Goal: Communication & Community: Answer question/provide support

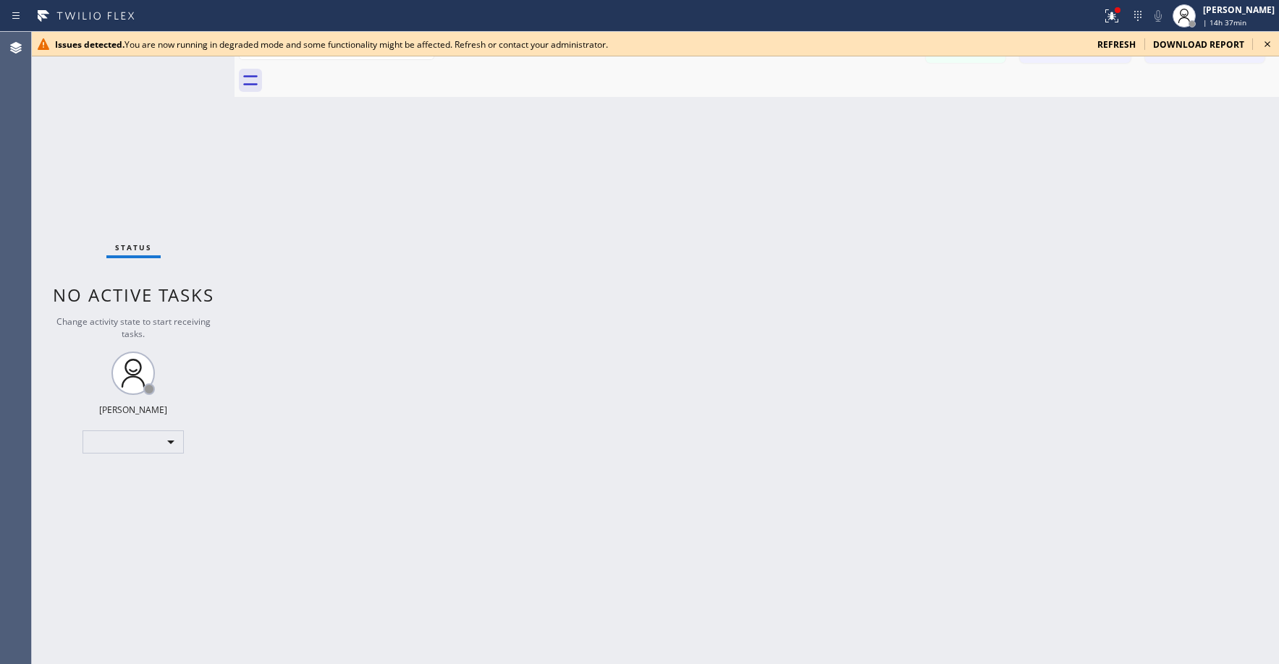
click at [1112, 44] on span "refresh" at bounding box center [1116, 44] width 38 height 12
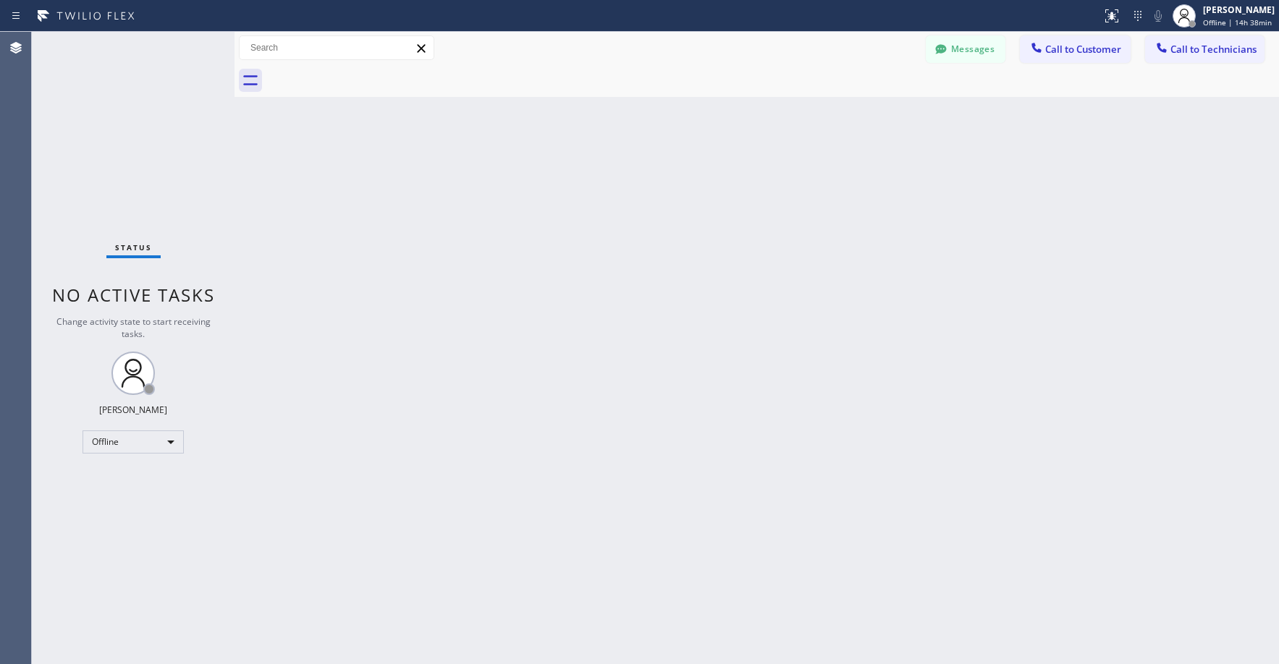
click at [135, 132] on div "Status No active tasks Change activity state to start receiving tasks. [PERSON_…" at bounding box center [133, 348] width 203 height 633
click at [119, 447] on div "Offline" at bounding box center [133, 442] width 101 height 23
click at [124, 500] on li "Unavailable" at bounding box center [132, 498] width 98 height 17
click at [138, 203] on div "Status No active tasks Change activity state to start receiving tasks. [PERSON_…" at bounding box center [133, 348] width 203 height 633
click at [150, 141] on div "Status No active tasks Change activity state to start receiving tasks. [PERSON_…" at bounding box center [133, 348] width 203 height 633
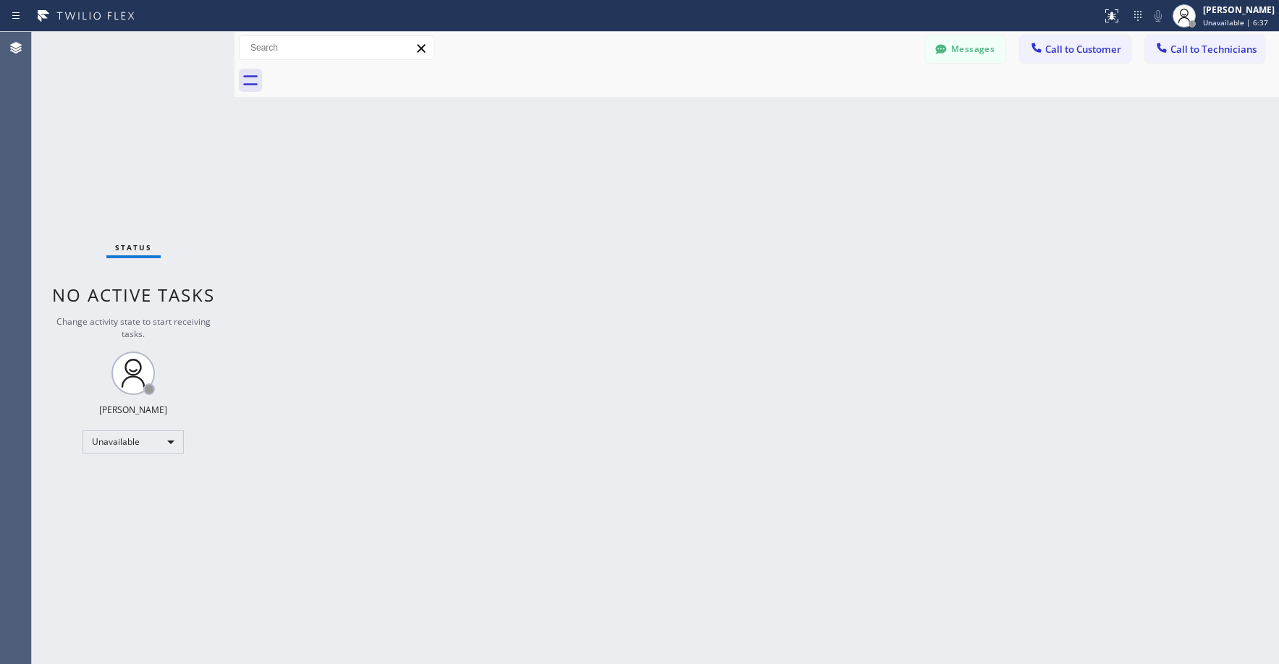
drag, startPoint x: 127, startPoint y: 186, endPoint x: 88, endPoint y: 276, distance: 98.6
click at [126, 188] on div "Status No active tasks Change activity state to start receiving tasks. [PERSON_…" at bounding box center [133, 348] width 203 height 633
click at [123, 127] on div "Status No active tasks Change activity state to start receiving tasks. [PERSON_…" at bounding box center [133, 348] width 203 height 633
click at [77, 142] on div "Status No active tasks Change activity state to start receiving tasks. [PERSON_…" at bounding box center [133, 348] width 203 height 633
click at [147, 187] on div "Status No active tasks Change activity state to start receiving tasks. [PERSON_…" at bounding box center [133, 348] width 203 height 633
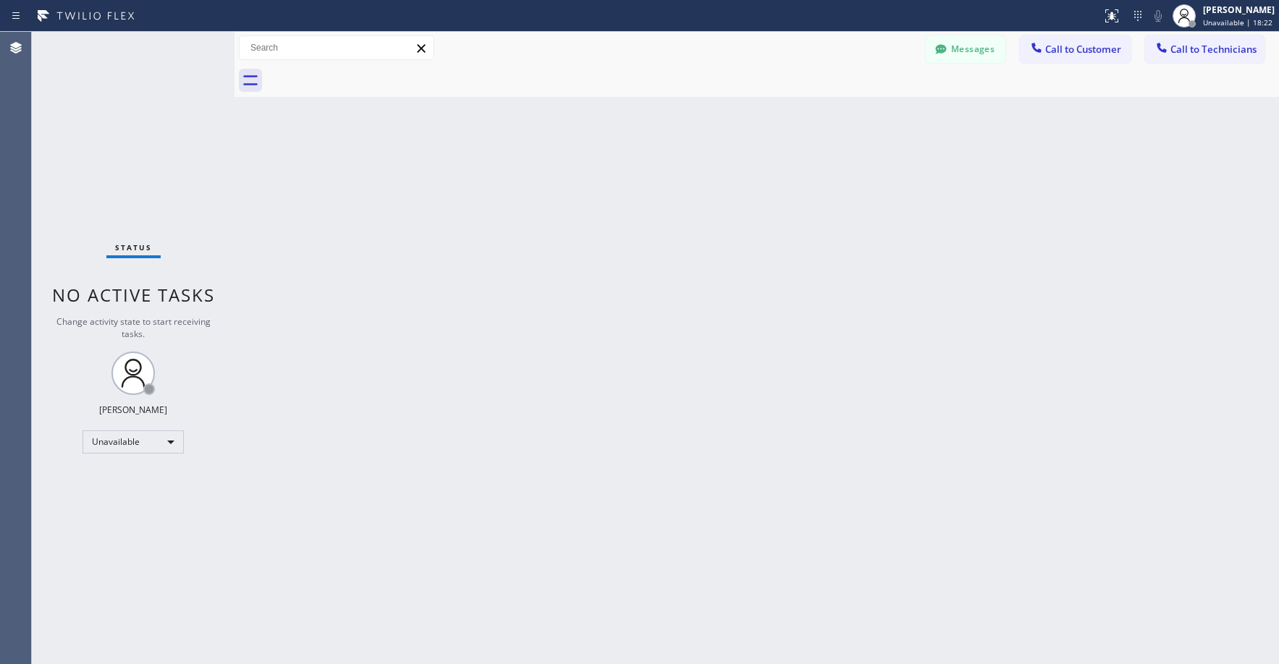
drag, startPoint x: 99, startPoint y: 105, endPoint x: 99, endPoint y: 122, distance: 17.4
click at [99, 115] on div "Status No active tasks Change activity state to start receiving tasks. [PERSON_…" at bounding box center [133, 348] width 203 height 633
click at [101, 126] on div "Status No active tasks Change activity state to start receiving tasks. [PERSON_…" at bounding box center [133, 348] width 203 height 633
click at [113, 130] on div "Status No active tasks Change activity state to start receiving tasks. [PERSON_…" at bounding box center [133, 348] width 203 height 633
click at [946, 50] on icon at bounding box center [940, 48] width 11 height 9
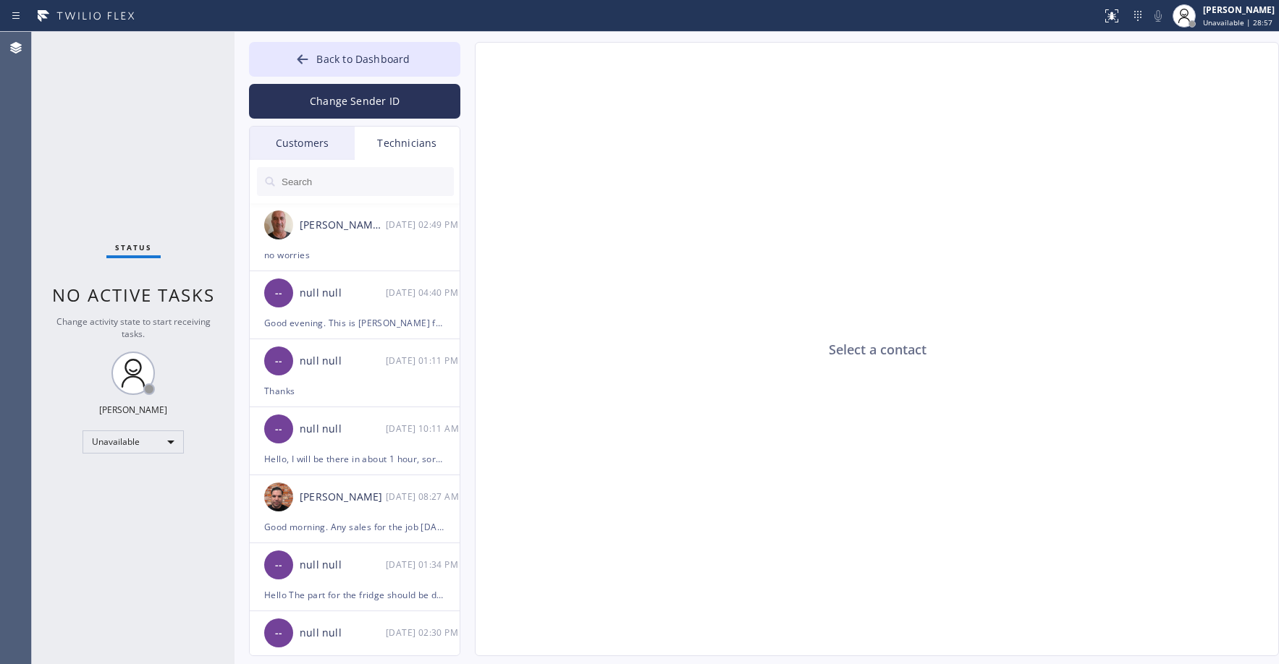
click at [290, 136] on div "Customers" at bounding box center [302, 143] width 105 height 33
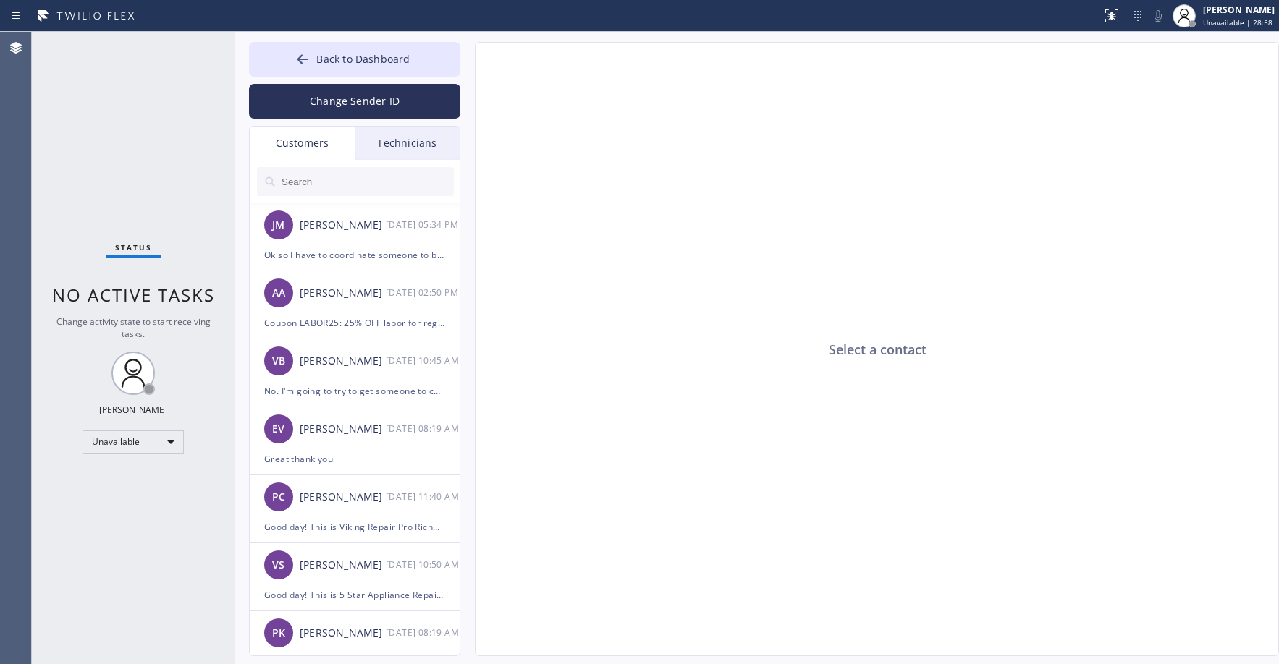
click at [345, 186] on input "text" at bounding box center [367, 181] width 174 height 29
click at [360, 249] on div "Ok so I have to coordinate someone to be at the house because I am at work I se…" at bounding box center [354, 255] width 181 height 17
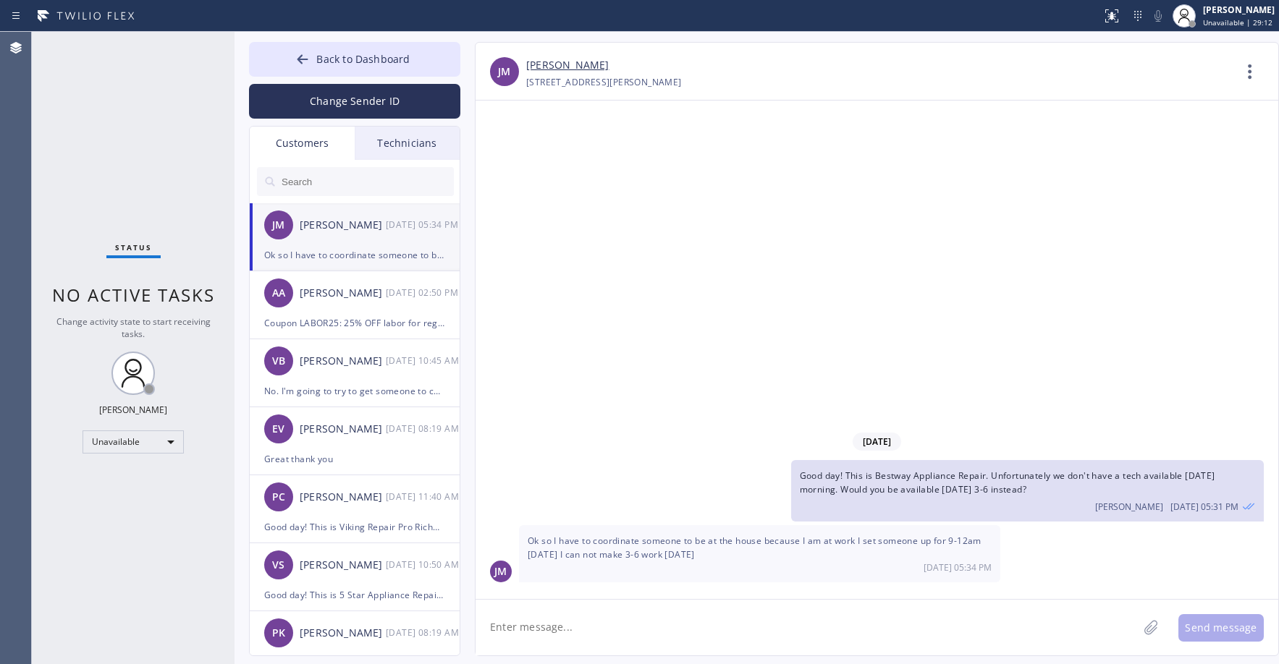
click at [313, 182] on input "text" at bounding box center [367, 181] width 174 height 29
paste input "EWKH17"
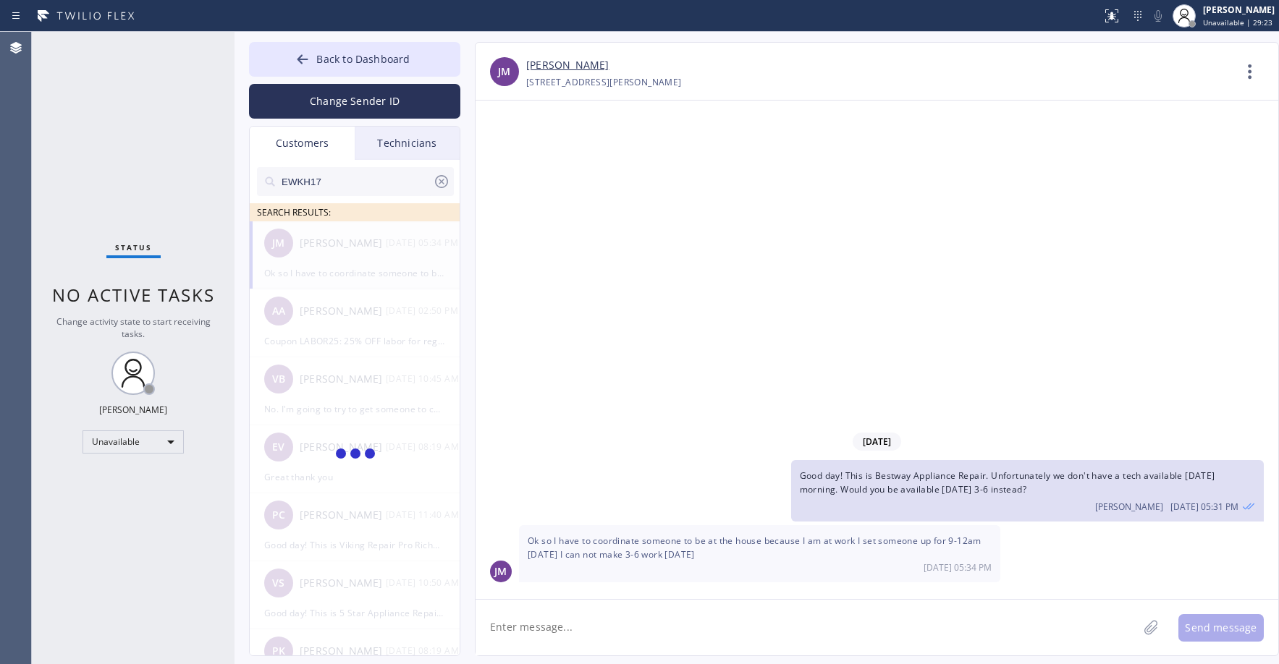
type input "EWKH17"
click at [382, 263] on div "AR [PERSON_NAME] --:--" at bounding box center [355, 242] width 211 height 43
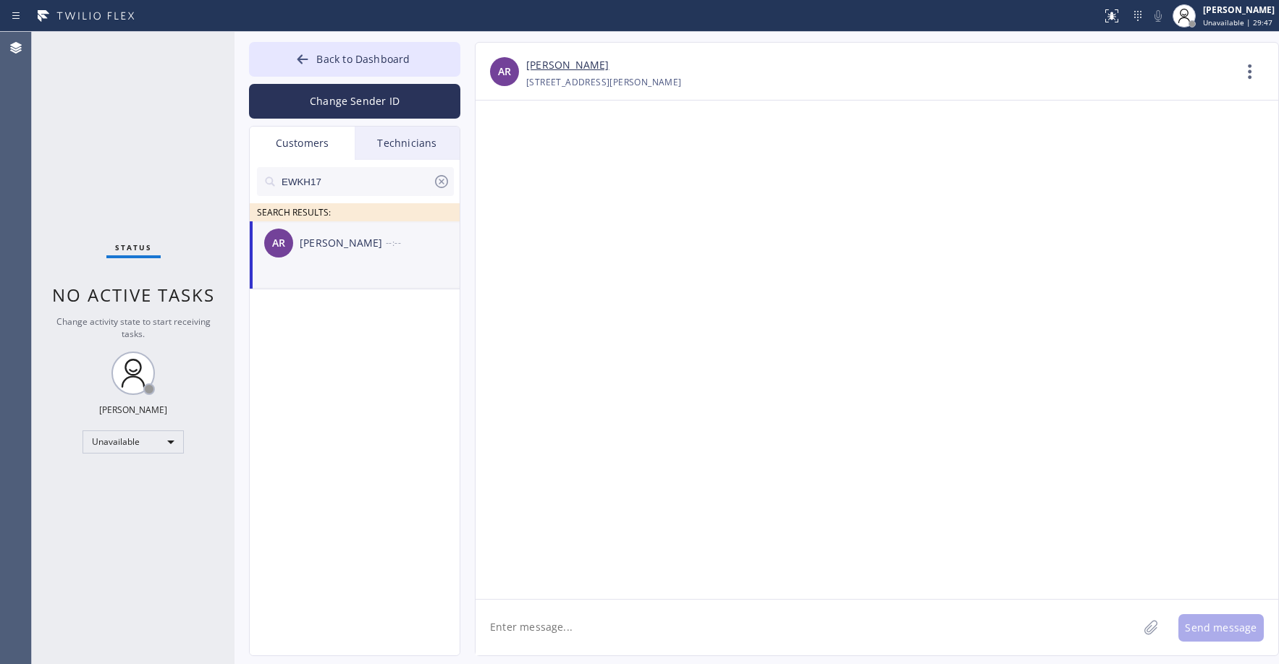
click at [132, 132] on div "Status No active tasks Change activity state to start receiving tasks. [PERSON_…" at bounding box center [133, 348] width 203 height 633
click at [580, 629] on textarea at bounding box center [807, 628] width 662 height 56
paste textarea "Wolf Appliance Expert"
type textarea "Wolf Appliance Expert"
click at [611, 630] on textarea "Wolf Appliance Expert" at bounding box center [820, 628] width 688 height 56
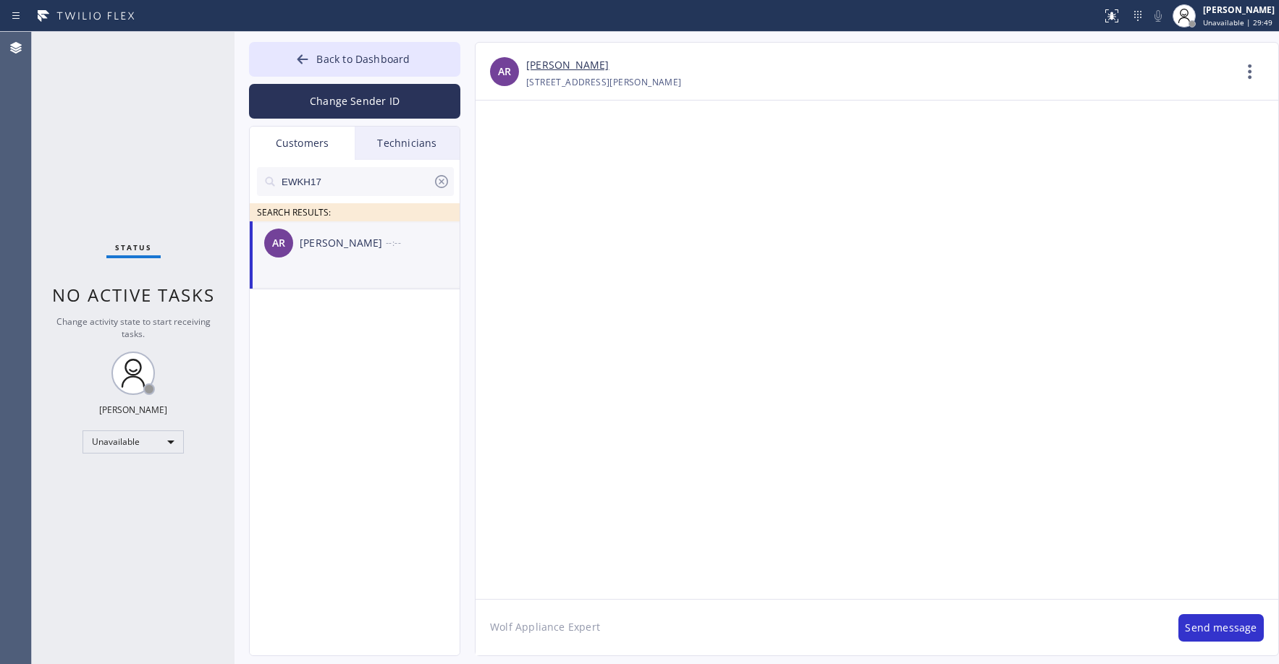
click at [611, 630] on textarea "Wolf Appliance Expert" at bounding box center [820, 628] width 688 height 56
click at [563, 628] on textarea at bounding box center [807, 628] width 662 height 56
paste textarea "Good day! This is the appliance repair company you recently contacted. Unfortun…"
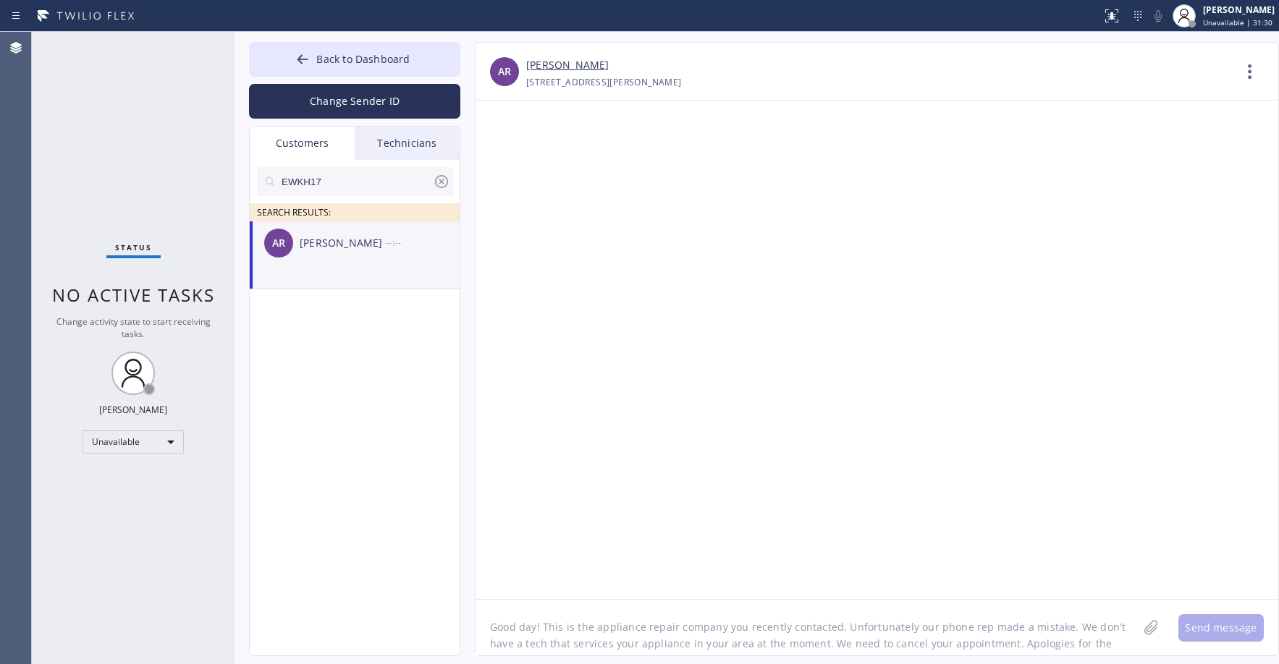
scroll to position [12, 0]
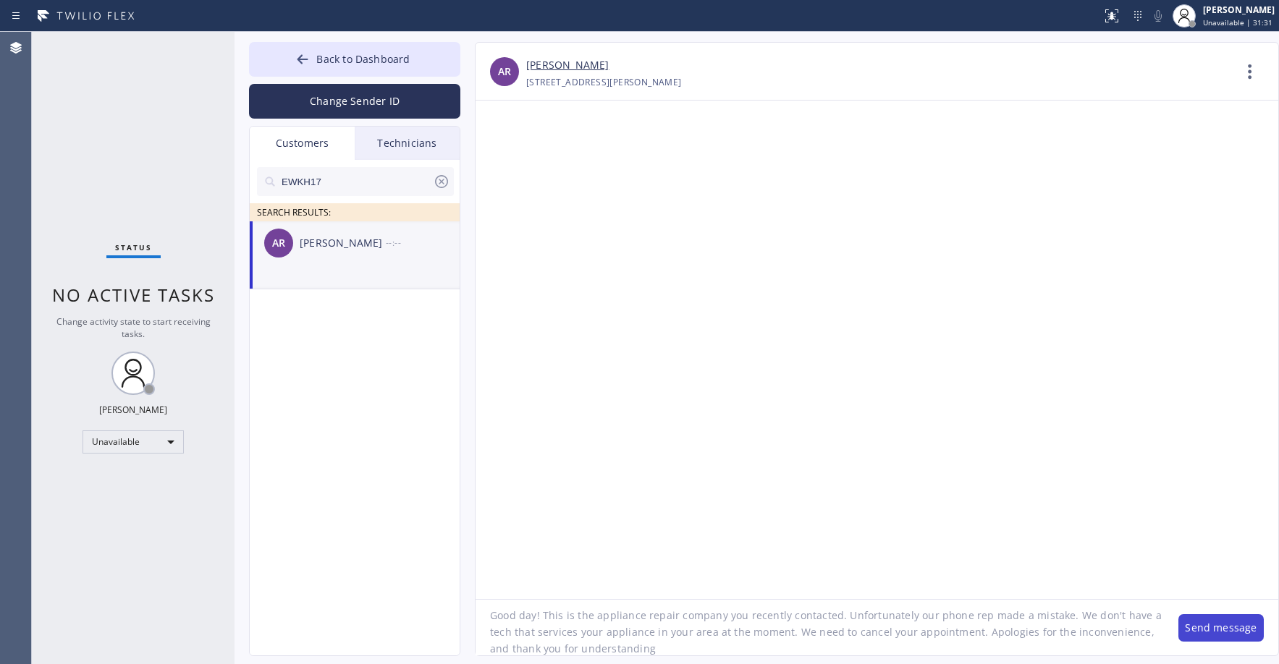
type textarea "Good day! This is the appliance repair company you recently contacted. Unfortun…"
click at [1216, 625] on button "Send message" at bounding box center [1220, 628] width 85 height 28
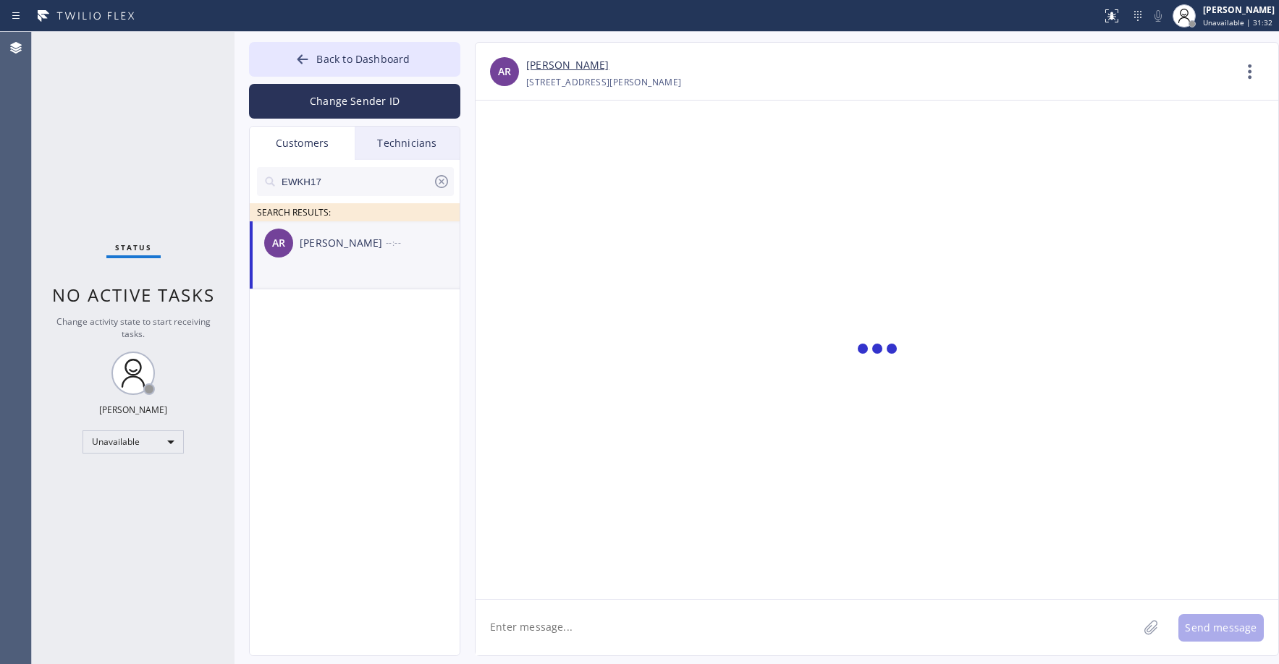
scroll to position [0, 0]
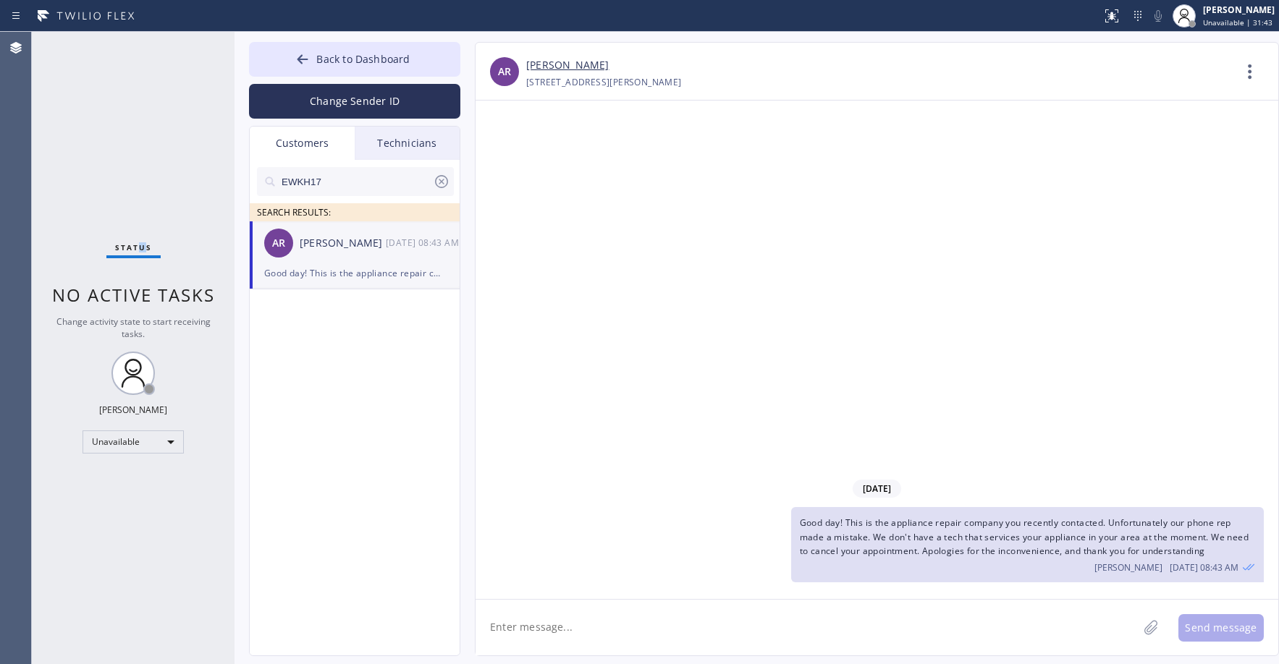
drag, startPoint x: 143, startPoint y: 122, endPoint x: 158, endPoint y: 98, distance: 27.9
click at [138, 130] on div "Status No active tasks Change activity state to start receiving tasks. [PERSON_…" at bounding box center [133, 348] width 203 height 633
click at [92, 96] on div "Status No active tasks Change activity state to start receiving tasks. [PERSON_…" at bounding box center [133, 348] width 203 height 633
click at [373, 55] on span "Back to Dashboard" at bounding box center [362, 59] width 93 height 14
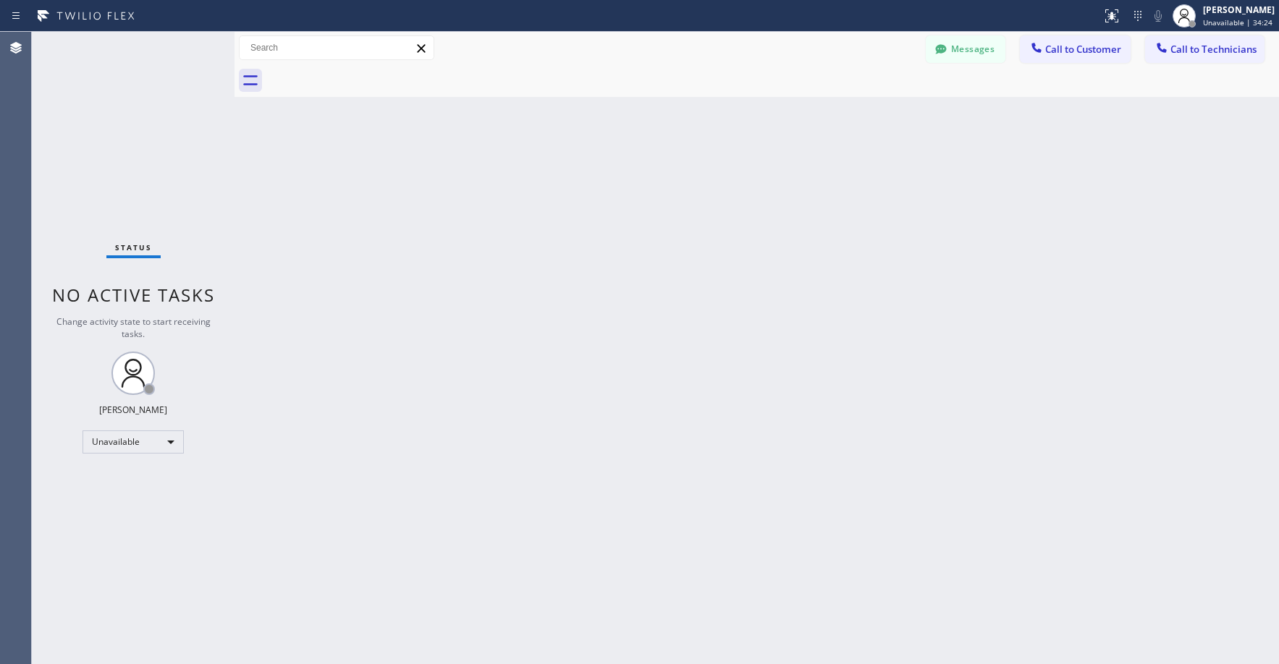
drag, startPoint x: 177, startPoint y: 143, endPoint x: 166, endPoint y: 152, distance: 14.4
click at [174, 145] on div "Status No active tasks Change activity state to start receiving tasks. [PERSON_…" at bounding box center [133, 348] width 203 height 633
click at [135, 111] on div "Status No active tasks Change activity state to start receiving tasks. [PERSON_…" at bounding box center [133, 348] width 203 height 633
click at [130, 129] on div "Status No active tasks Change activity state to start receiving tasks. [PERSON_…" at bounding box center [133, 348] width 203 height 633
drag, startPoint x: 114, startPoint y: 130, endPoint x: 616, endPoint y: 0, distance: 518.7
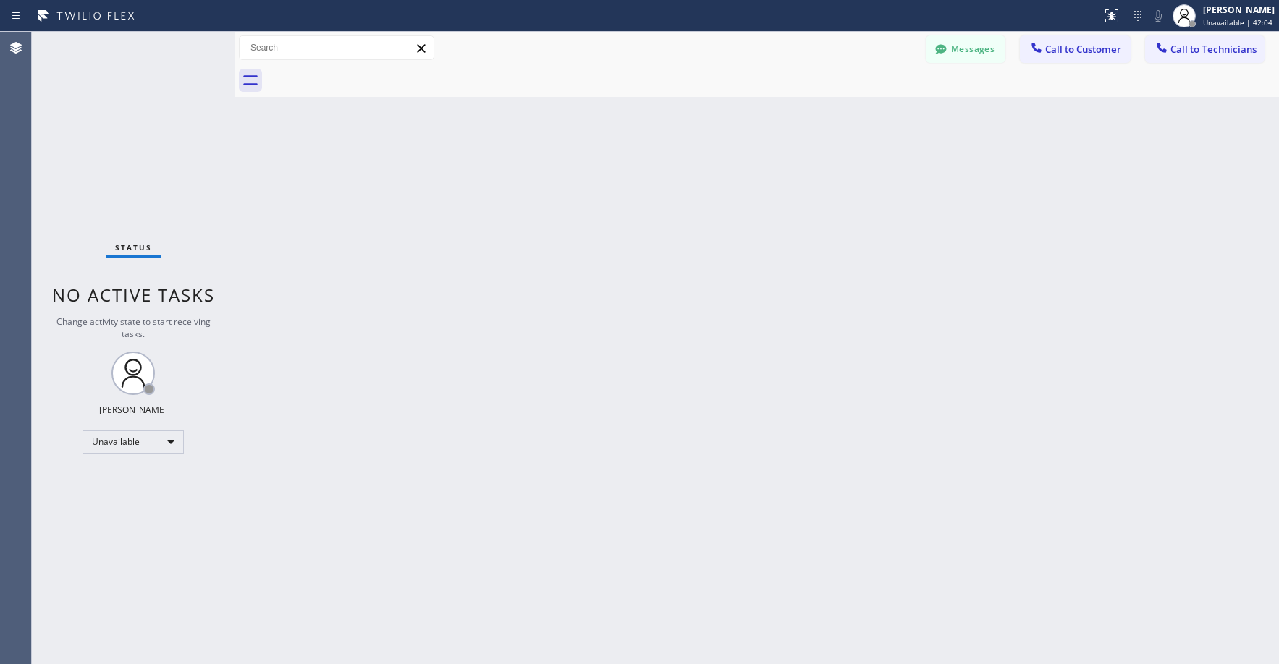
click at [114, 130] on div "Status No active tasks Change activity state to start receiving tasks. [PERSON_…" at bounding box center [133, 348] width 203 height 633
click at [159, 154] on div "Status No active tasks Change activity state to start receiving tasks. [PERSON_…" at bounding box center [133, 348] width 203 height 633
drag, startPoint x: 139, startPoint y: 128, endPoint x: 133, endPoint y: 231, distance: 102.9
click at [139, 135] on div "Status No active tasks Change activity state to start receiving tasks. [PERSON_…" at bounding box center [133, 348] width 203 height 633
drag, startPoint x: 130, startPoint y: 173, endPoint x: 143, endPoint y: 173, distance: 12.3
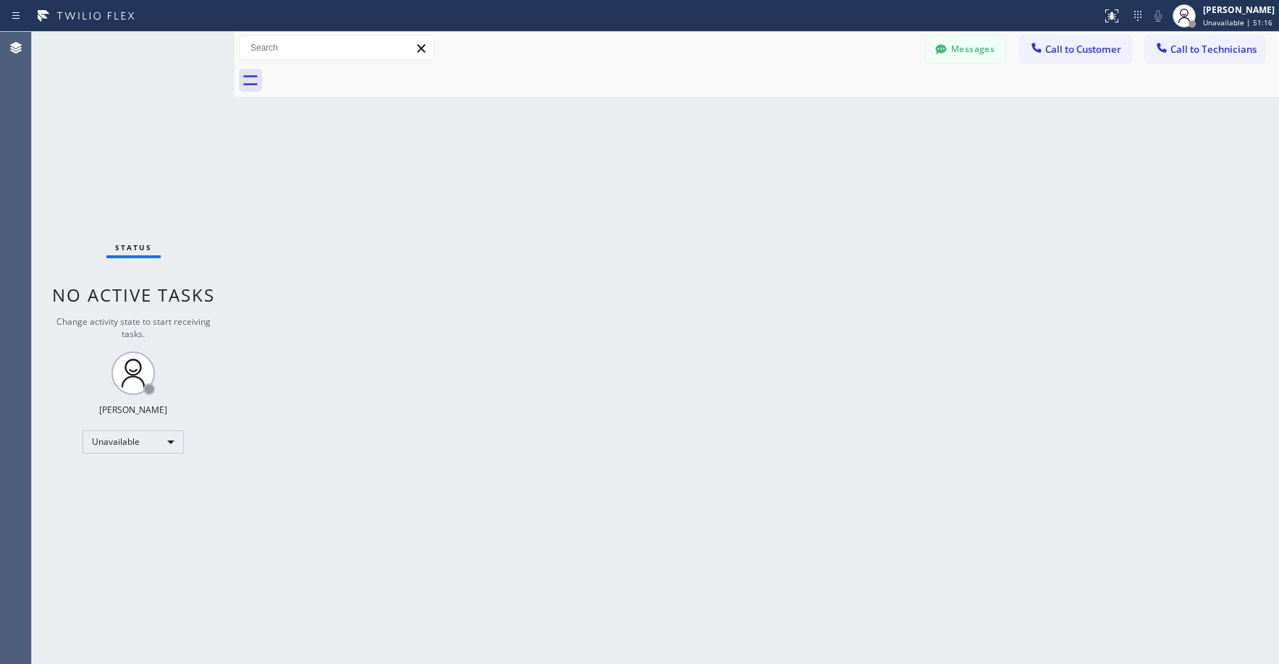
click at [131, 173] on div "Status No active tasks Change activity state to start receiving tasks. [PERSON_…" at bounding box center [133, 348] width 203 height 633
click at [965, 54] on button "Messages" at bounding box center [966, 49] width 80 height 28
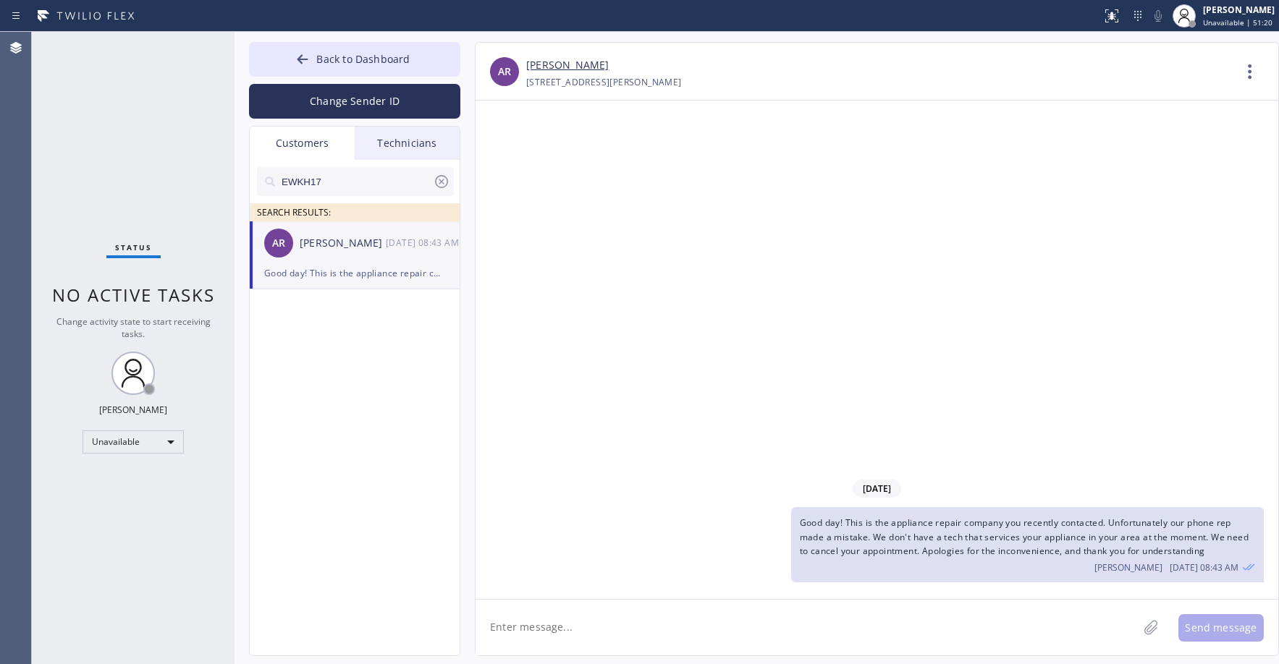
click at [438, 182] on icon at bounding box center [441, 181] width 17 height 17
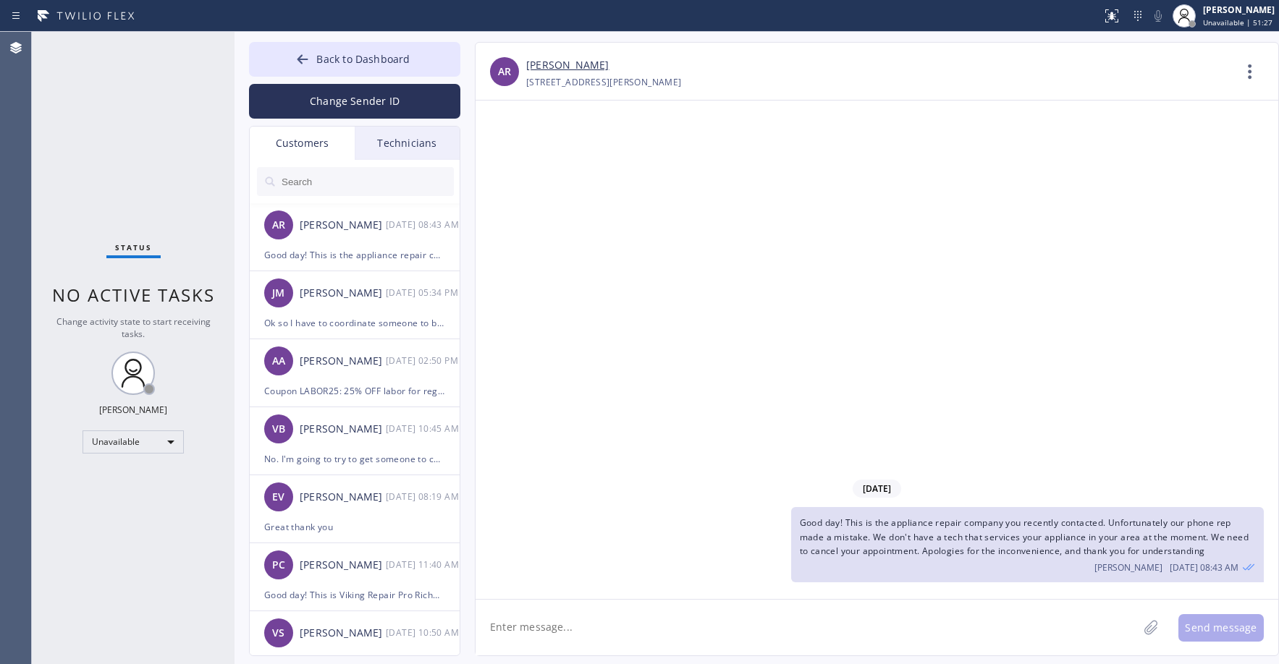
click at [118, 80] on div "Status No active tasks Change activity state to start receiving tasks. [PERSON_…" at bounding box center [133, 348] width 203 height 633
click at [331, 181] on input "text" at bounding box center [367, 181] width 174 height 29
paste input "W568CY"
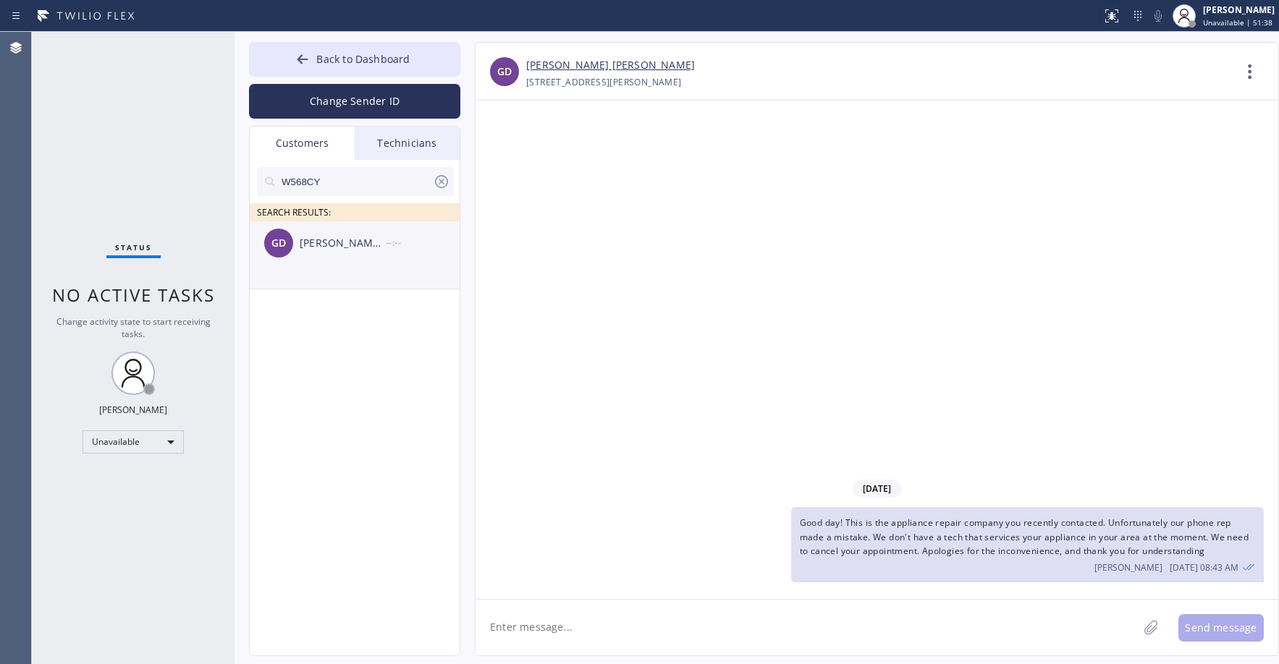
type input "W568CY"
click at [359, 243] on div "[PERSON_NAME] [PERSON_NAME]" at bounding box center [343, 243] width 86 height 17
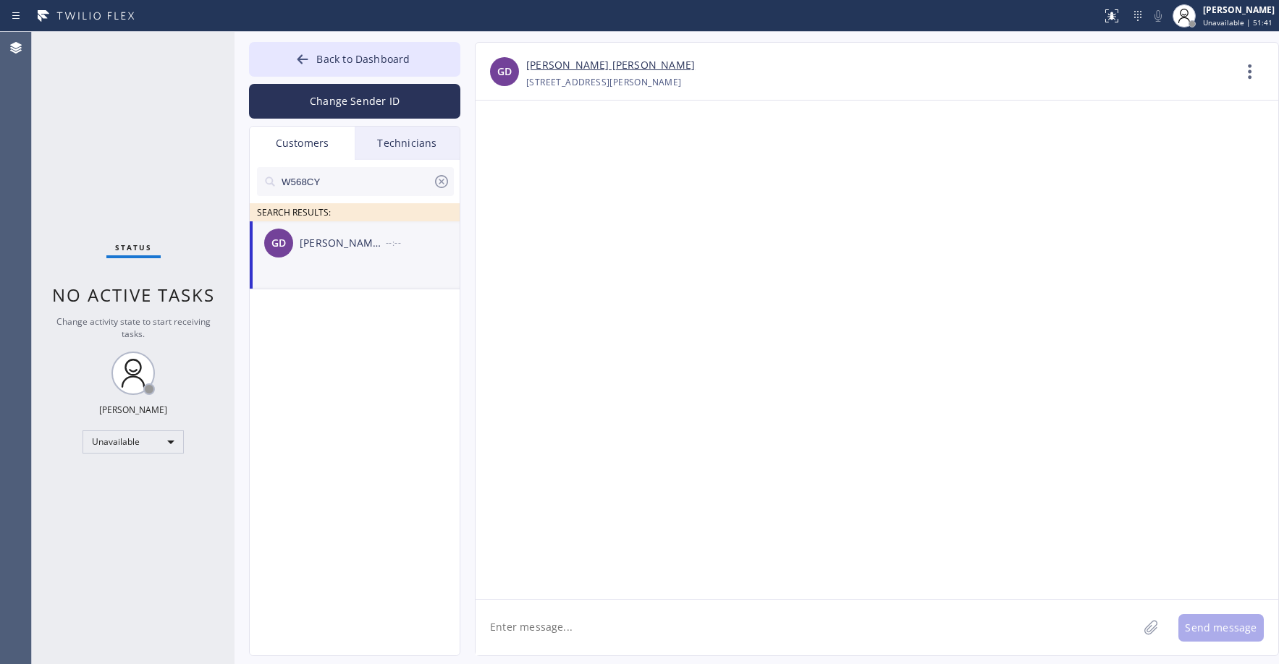
click at [551, 629] on textarea at bounding box center [807, 628] width 662 height 56
paste textarea "Good day! This is the appliance repair company you recently contacted. Unfortun…"
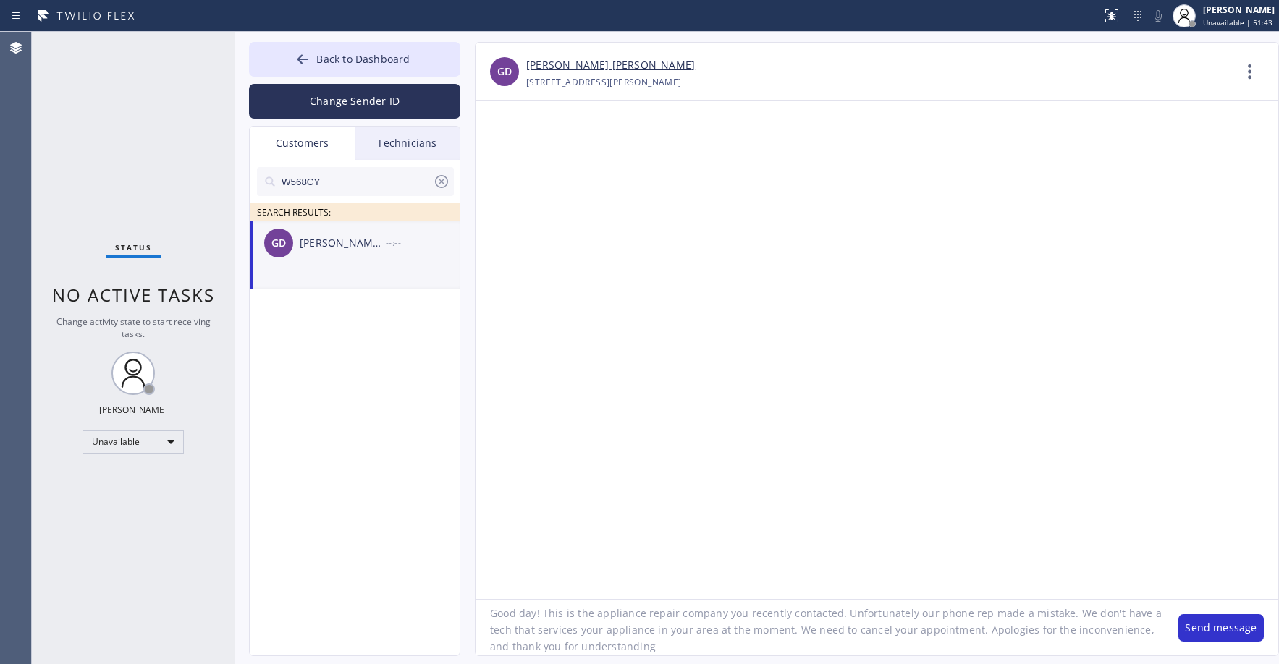
scroll to position [14, 0]
type textarea "Good day! This is the appliance repair company you recently contacted. Unfortun…"
click at [1211, 622] on button "Send message" at bounding box center [1220, 628] width 85 height 28
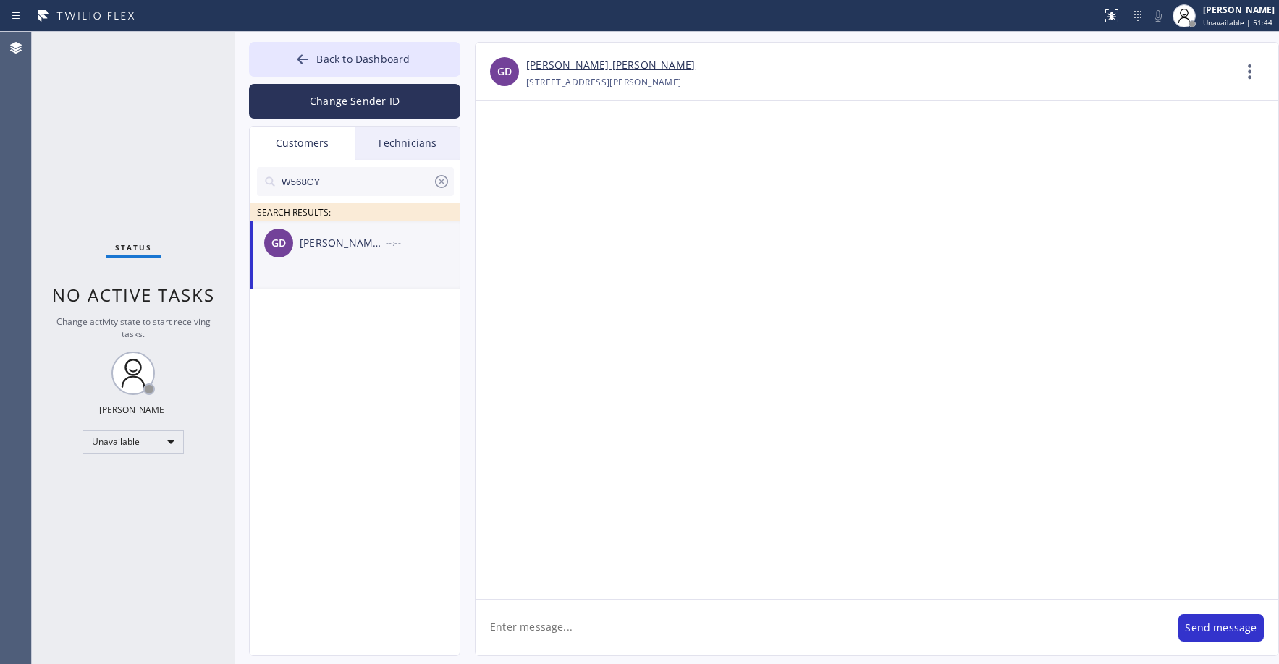
scroll to position [0, 0]
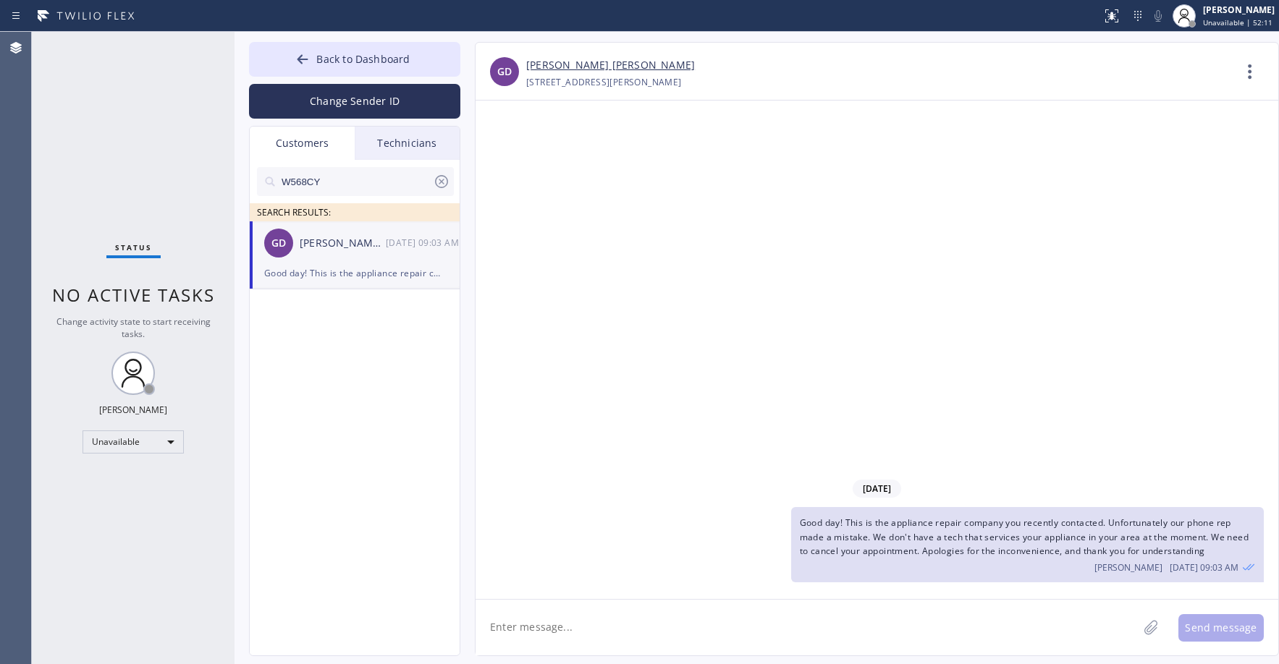
click at [101, 67] on div "Status No active tasks Change activity state to start receiving tasks. [PERSON_…" at bounding box center [133, 348] width 203 height 633
click at [437, 183] on icon at bounding box center [441, 181] width 17 height 17
click at [100, 157] on div "Status No active tasks Change activity state to start receiving tasks. [PERSON_…" at bounding box center [133, 348] width 203 height 633
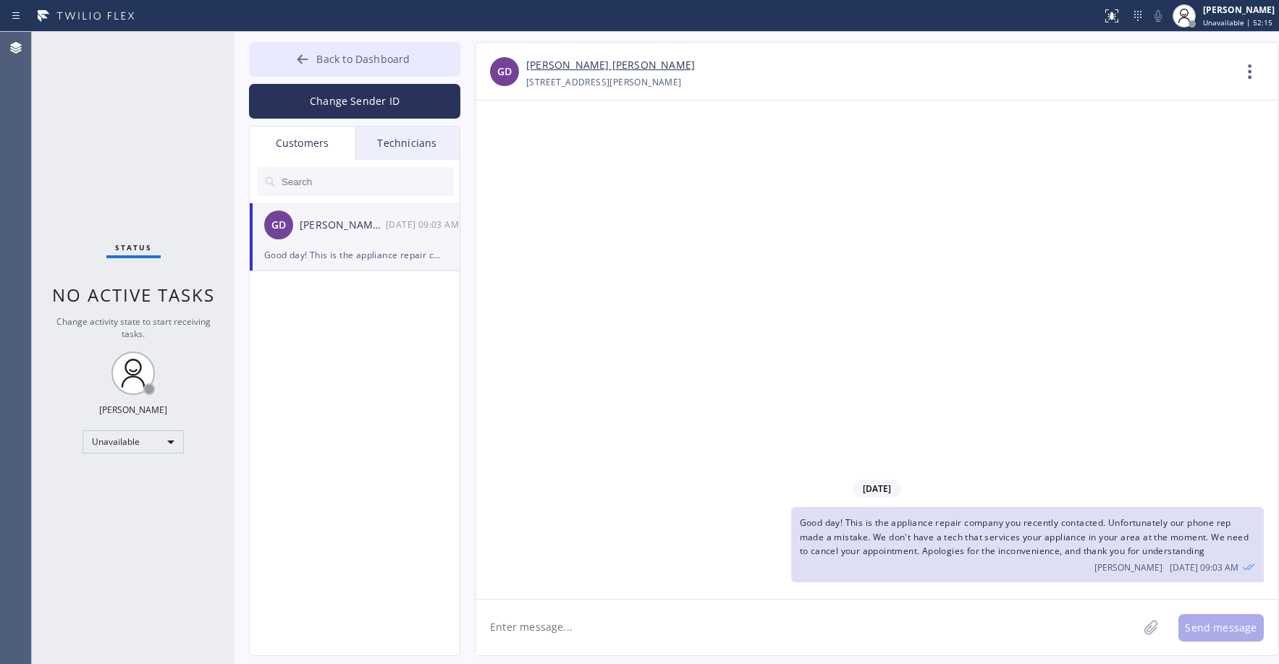
click at [319, 57] on span "Back to Dashboard" at bounding box center [362, 59] width 93 height 14
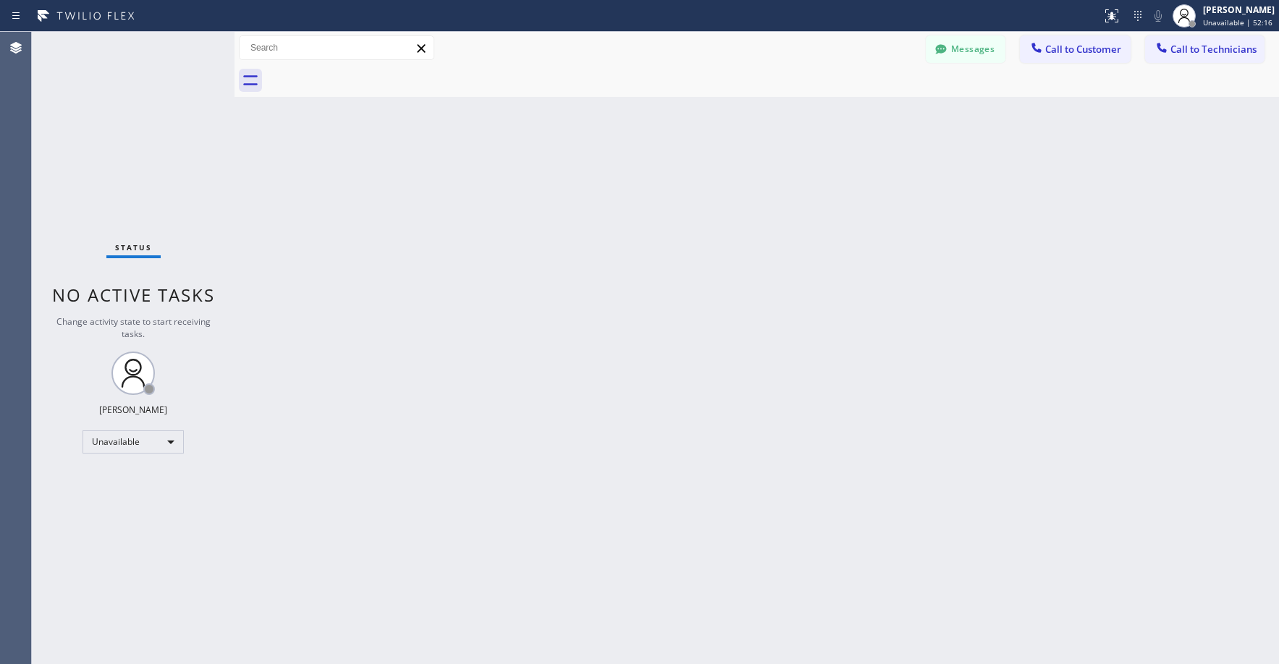
click at [140, 143] on div "Status No active tasks Change activity state to start receiving tasks. [PERSON_…" at bounding box center [133, 348] width 203 height 633
click at [133, 189] on div "Status No active tasks Change activity state to start receiving tasks. [PERSON_…" at bounding box center [133, 348] width 203 height 633
click at [94, 72] on div "Status No active tasks Change activity state to start receiving tasks. [PERSON_…" at bounding box center [133, 348] width 203 height 633
click at [128, 141] on div "Status No active tasks Change activity state to start receiving tasks. [PERSON_…" at bounding box center [133, 348] width 203 height 633
click at [119, 156] on div "Status No active tasks Change activity state to start receiving tasks. [PERSON_…" at bounding box center [133, 348] width 203 height 633
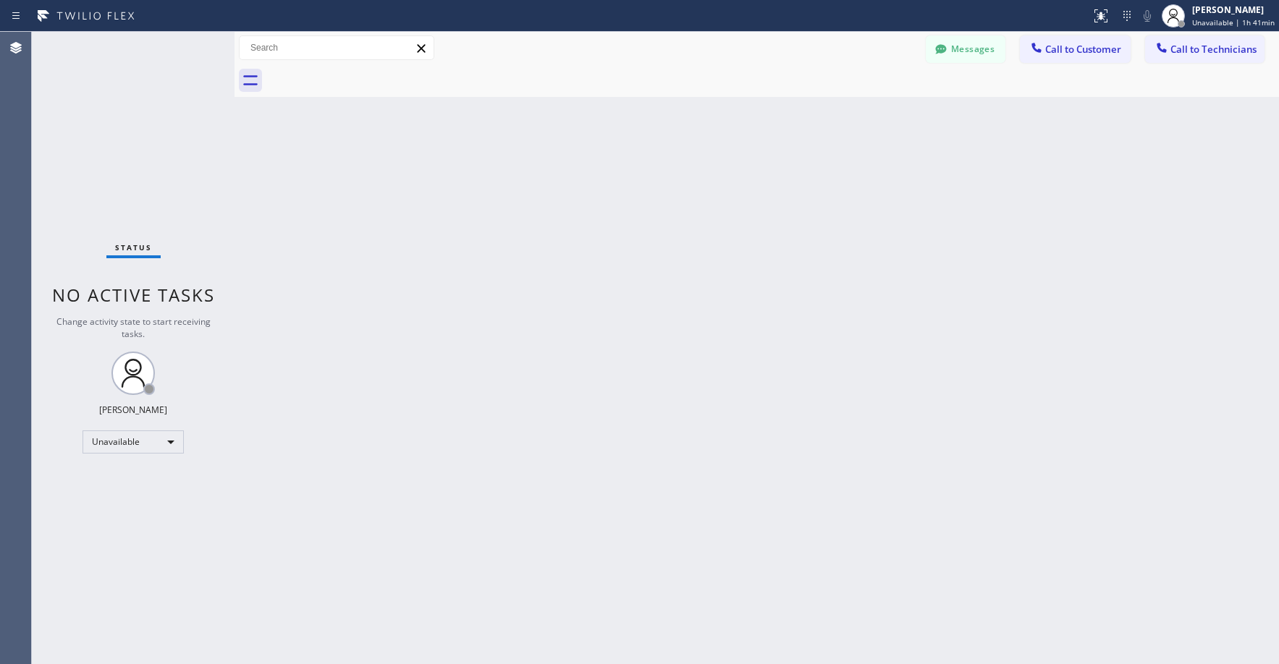
click at [150, 195] on div "Status No active tasks Change activity state to start receiving tasks. [PERSON_…" at bounding box center [133, 348] width 203 height 633
click at [138, 190] on div "Status No active tasks Change activity state to start receiving tasks. [PERSON_…" at bounding box center [133, 348] width 203 height 633
drag, startPoint x: 151, startPoint y: 98, endPoint x: 890, endPoint y: 138, distance: 740.8
click at [153, 101] on div "Status No active tasks Change activity state to start receiving tasks. [PERSON_…" at bounding box center [133, 348] width 203 height 633
click at [1177, 51] on span "Call to Technicians" at bounding box center [1213, 49] width 86 height 13
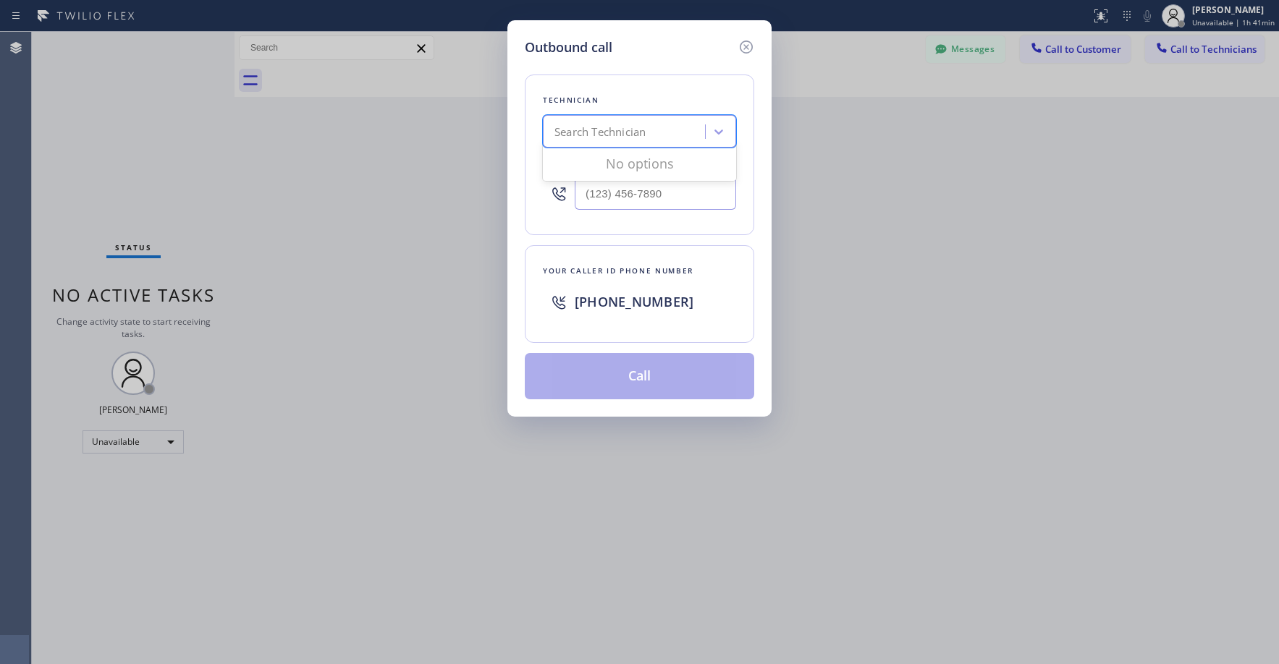
click at [621, 133] on div "Search Technician" at bounding box center [599, 132] width 91 height 17
type input "[PERSON_NAME]"
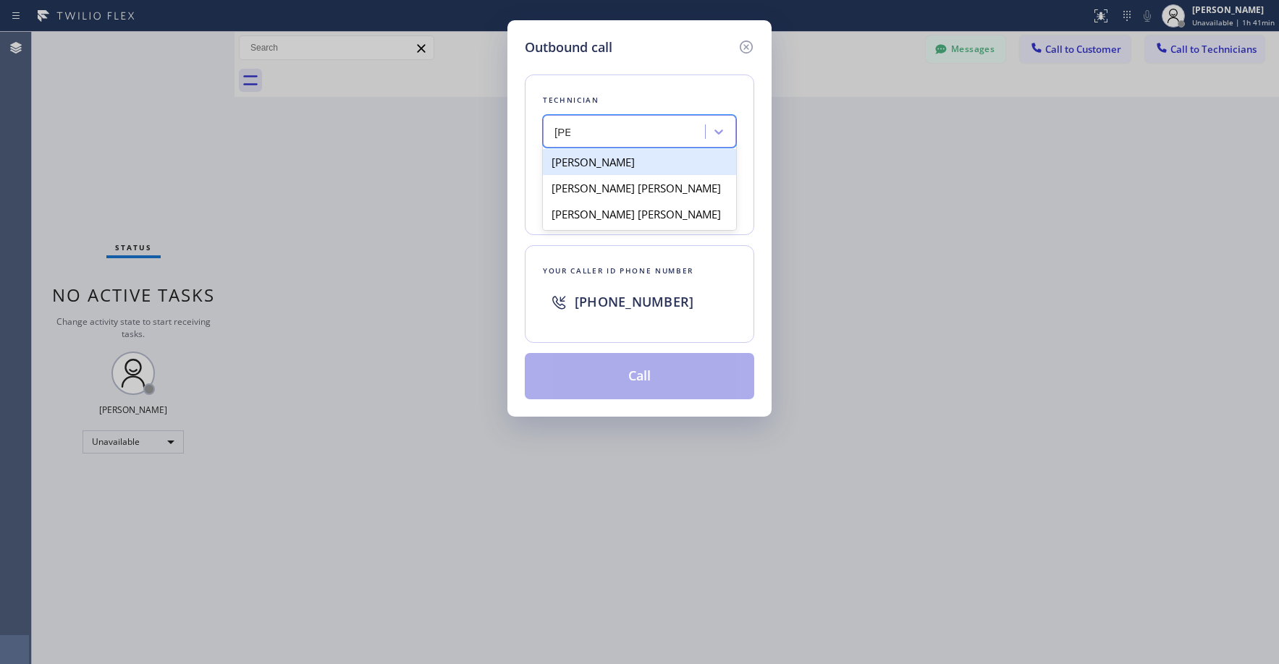
click at [622, 165] on div "[PERSON_NAME]" at bounding box center [639, 162] width 193 height 26
type input "[PHONE_NUMBER]"
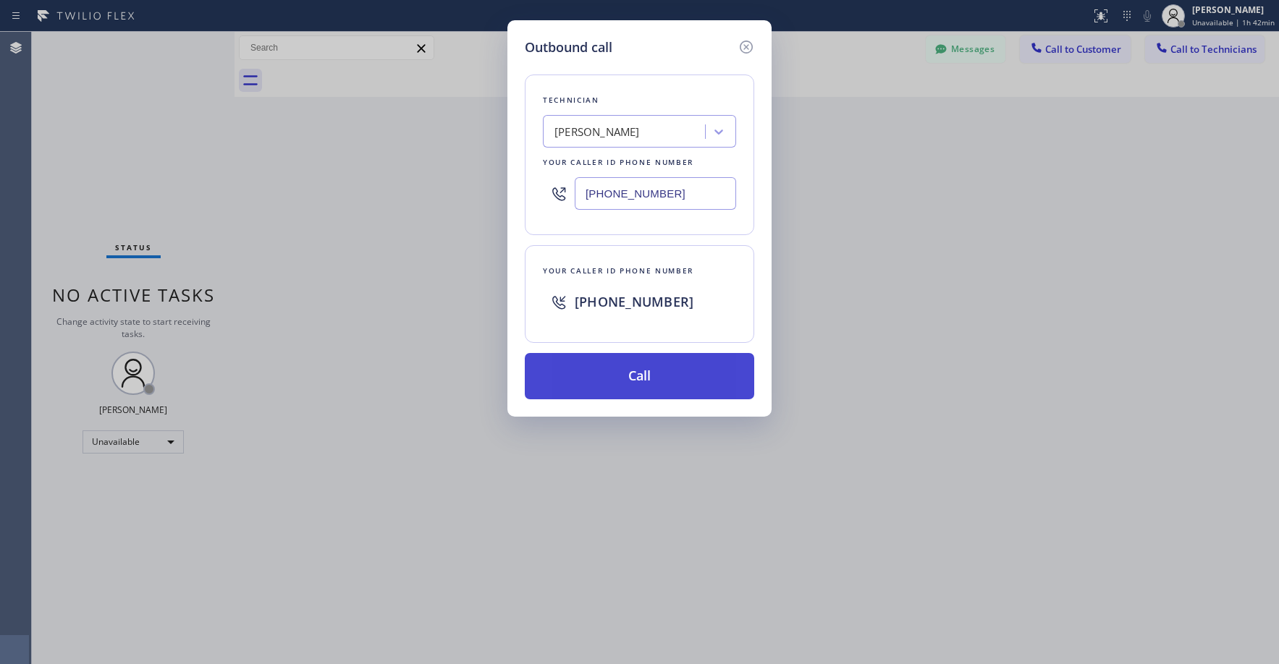
click at [656, 382] on button "Call" at bounding box center [639, 376] width 229 height 46
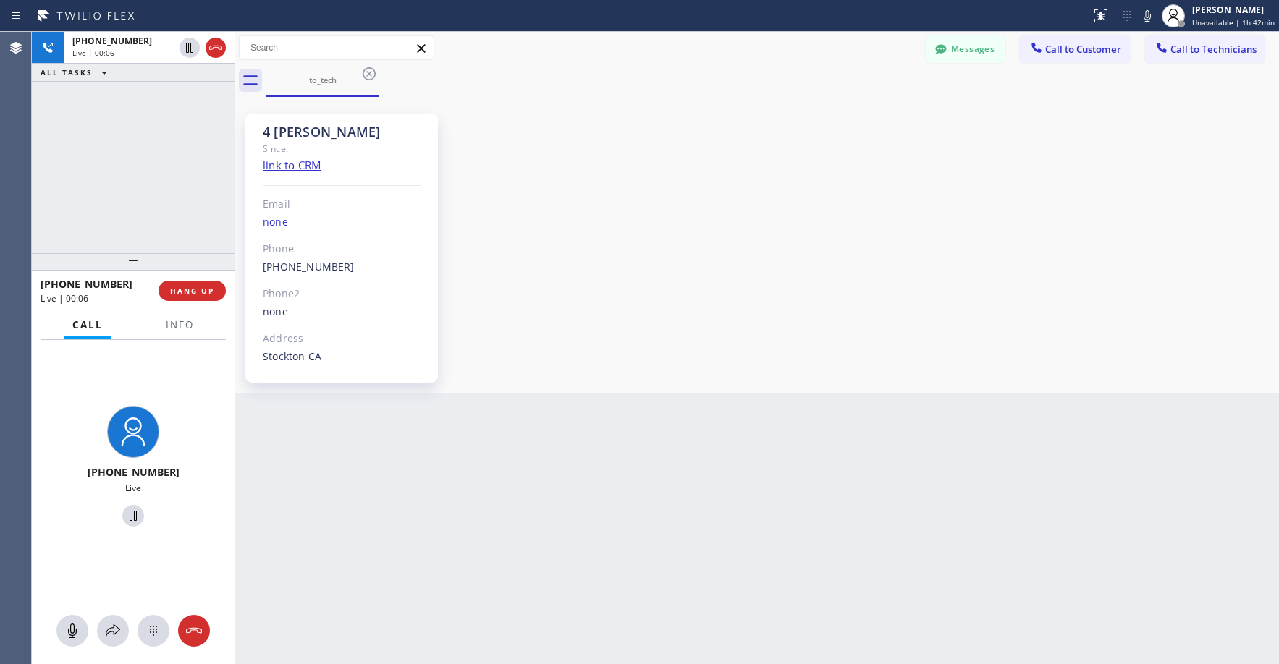
click at [187, 180] on div "[PHONE_NUMBER] Live | 00:06 ALL TASKS ALL TASKS ACTIVE TASKS TASKS IN WRAP UP" at bounding box center [133, 142] width 203 height 221
click at [110, 200] on div "[PHONE_NUMBER] Live | 01:36 ALL TASKS ALL TASKS ACTIVE TASKS TASKS IN WRAP UP" at bounding box center [133, 142] width 203 height 221
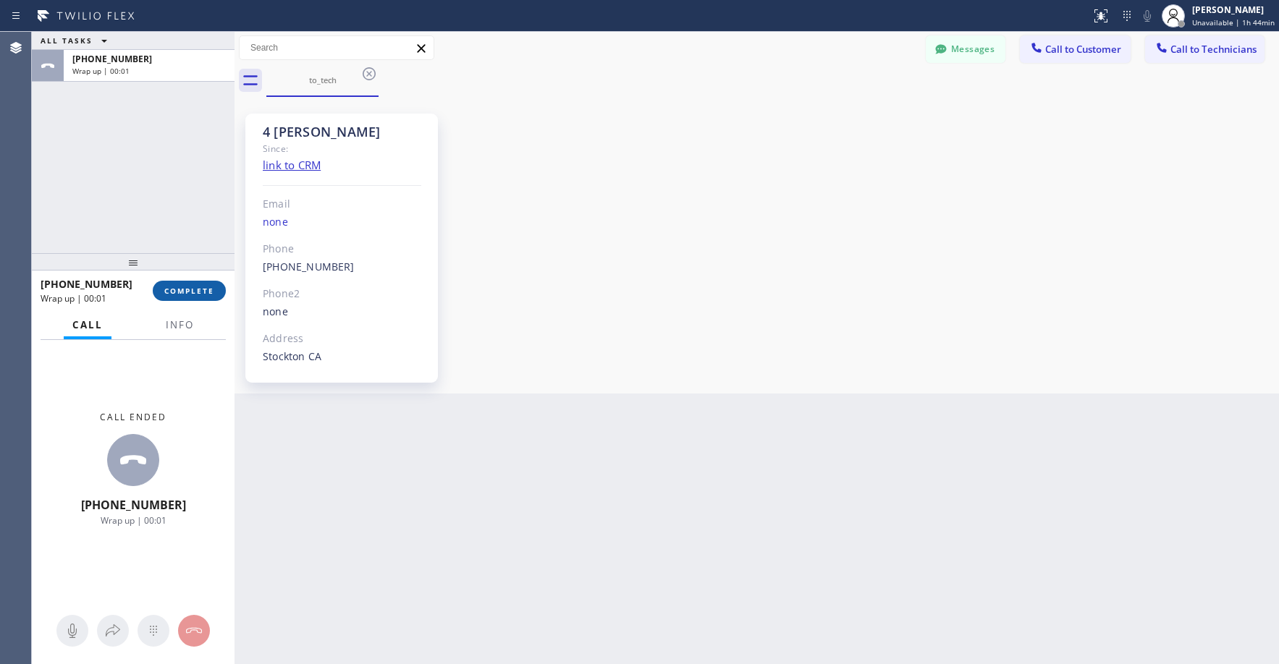
click at [195, 299] on button "COMPLETE" at bounding box center [189, 291] width 73 height 20
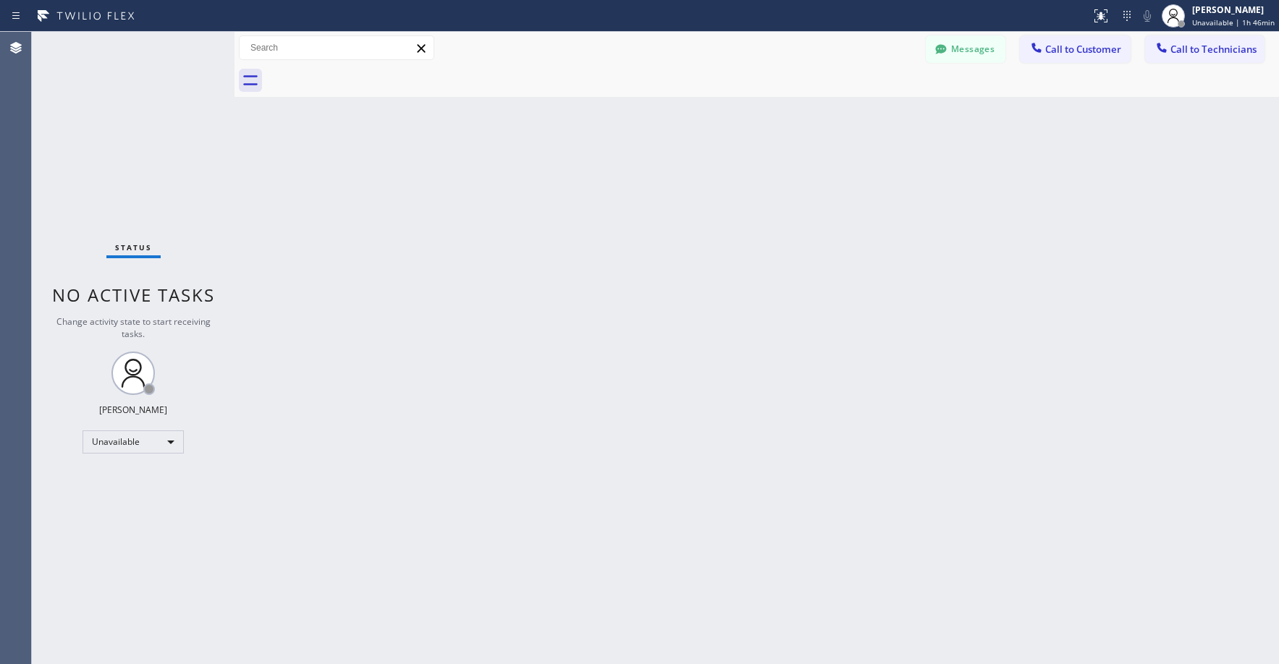
click at [165, 118] on div "Status No active tasks Change activity state to start receiving tasks. [PERSON_…" at bounding box center [133, 348] width 203 height 633
click at [166, 117] on div "Status No active tasks Change activity state to start receiving tasks. [PERSON_…" at bounding box center [133, 348] width 203 height 633
click at [106, 161] on div "Status No active tasks Change activity state to start receiving tasks. [PERSON_…" at bounding box center [133, 348] width 203 height 633
click at [123, 89] on div "Status No active tasks Change activity state to start receiving tasks. [PERSON_…" at bounding box center [133, 348] width 203 height 633
drag, startPoint x: 140, startPoint y: 128, endPoint x: 142, endPoint y: 148, distance: 19.6
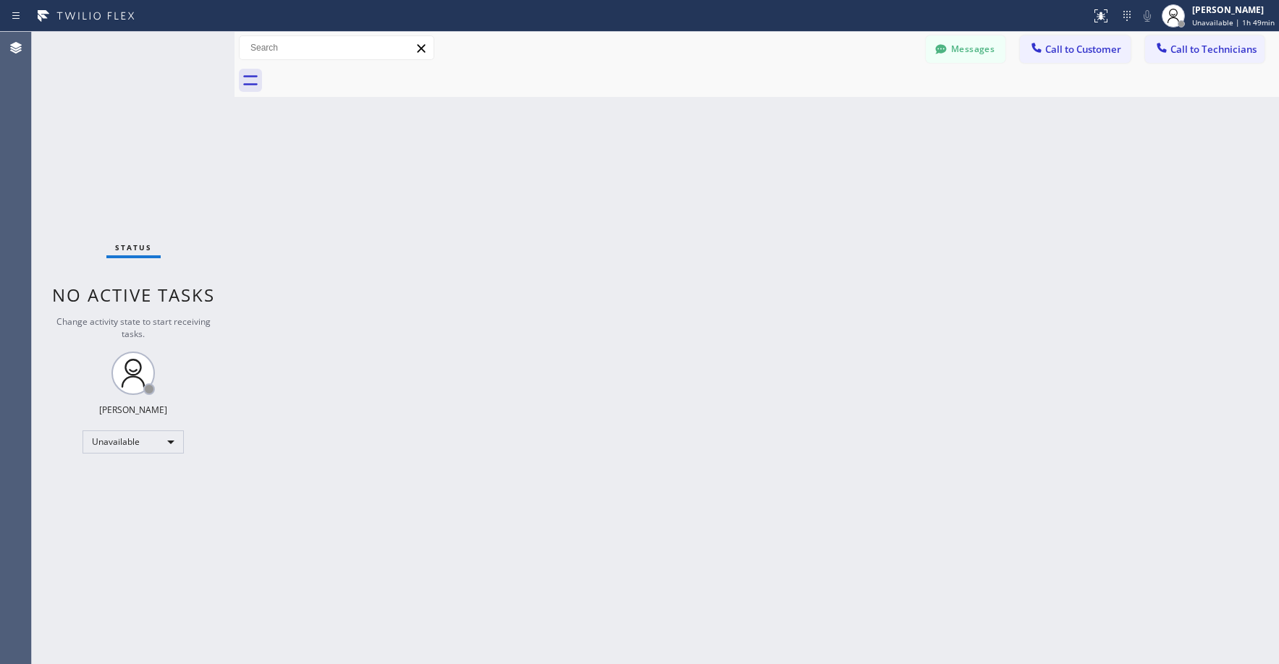
click at [140, 132] on div "Status No active tasks Change activity state to start receiving tasks. [PERSON_…" at bounding box center [133, 348] width 203 height 633
click at [43, 219] on div "Status No active tasks Change activity state to start receiving tasks. [PERSON_…" at bounding box center [133, 348] width 203 height 633
click at [117, 441] on div "Unavailable" at bounding box center [133, 442] width 101 height 23
click at [115, 515] on li "Break" at bounding box center [132, 516] width 98 height 17
click at [128, 169] on div "Status No active tasks Change activity state to start receiving tasks. [PERSON_…" at bounding box center [133, 348] width 203 height 633
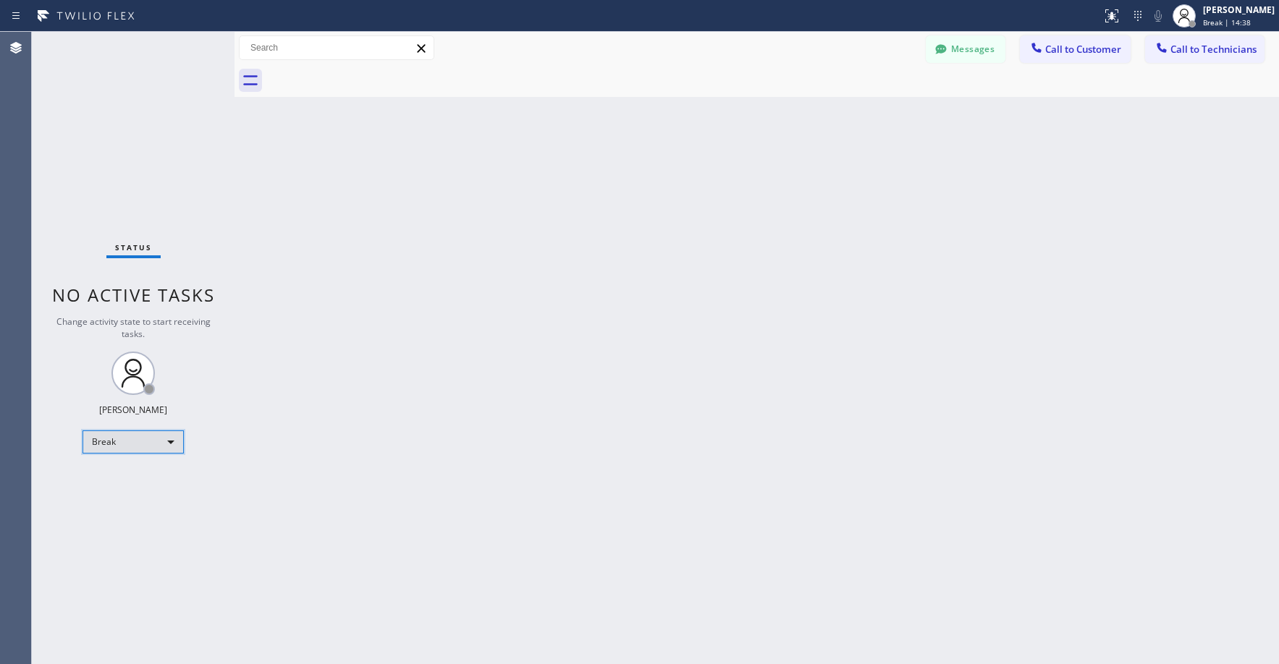
click at [127, 441] on div "Break" at bounding box center [133, 442] width 101 height 23
click at [127, 494] on li "Unavailable" at bounding box center [132, 498] width 98 height 17
click at [93, 118] on div "Status No active tasks Change activity state to start receiving tasks. [PERSON_…" at bounding box center [133, 348] width 203 height 633
click at [130, 126] on div "Status No active tasks Change activity state to start receiving tasks. [PERSON_…" at bounding box center [133, 348] width 203 height 633
drag, startPoint x: 106, startPoint y: 119, endPoint x: 122, endPoint y: 336, distance: 217.7
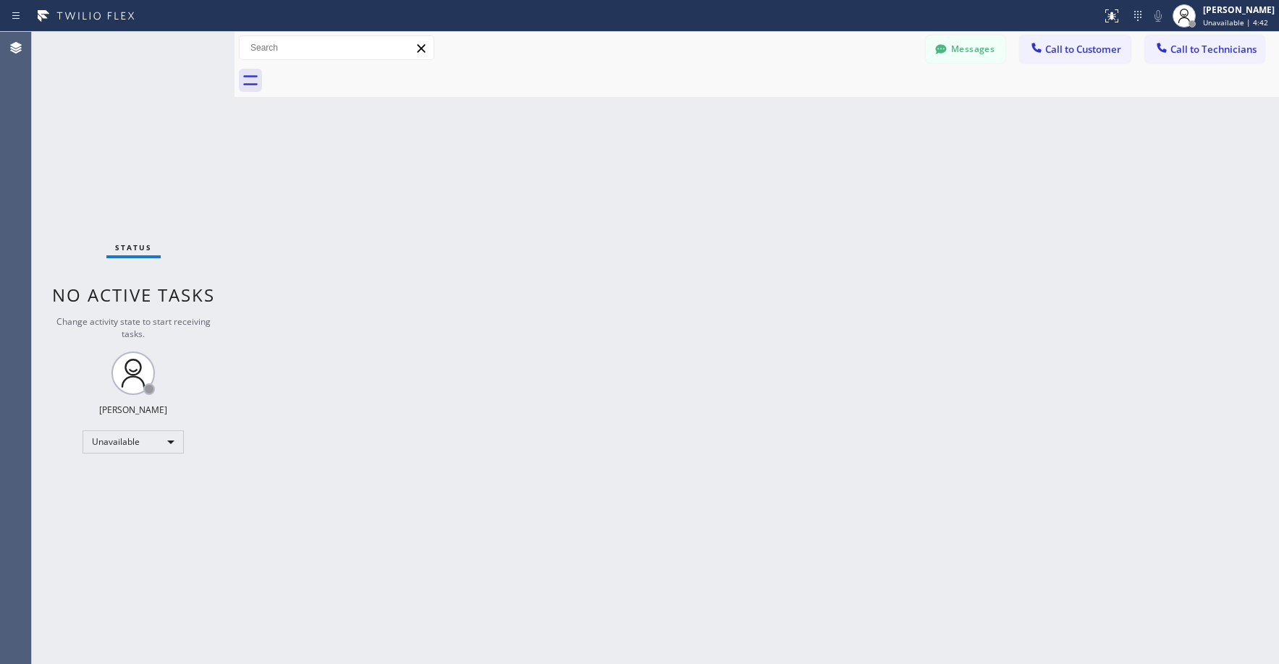
click at [107, 119] on div "Status No active tasks Change activity state to start receiving tasks. [PERSON_…" at bounding box center [133, 348] width 203 height 633
click at [122, 146] on div "Status No active tasks Change activity state to start receiving tasks. [PERSON_…" at bounding box center [133, 348] width 203 height 633
click at [148, 154] on div "Status No active tasks Change activity state to start receiving tasks. [PERSON_…" at bounding box center [133, 348] width 203 height 633
click at [129, 118] on div "Status No active tasks Change activity state to start receiving tasks. [PERSON_…" at bounding box center [133, 348] width 203 height 633
drag, startPoint x: 132, startPoint y: 125, endPoint x: 245, endPoint y: 25, distance: 151.2
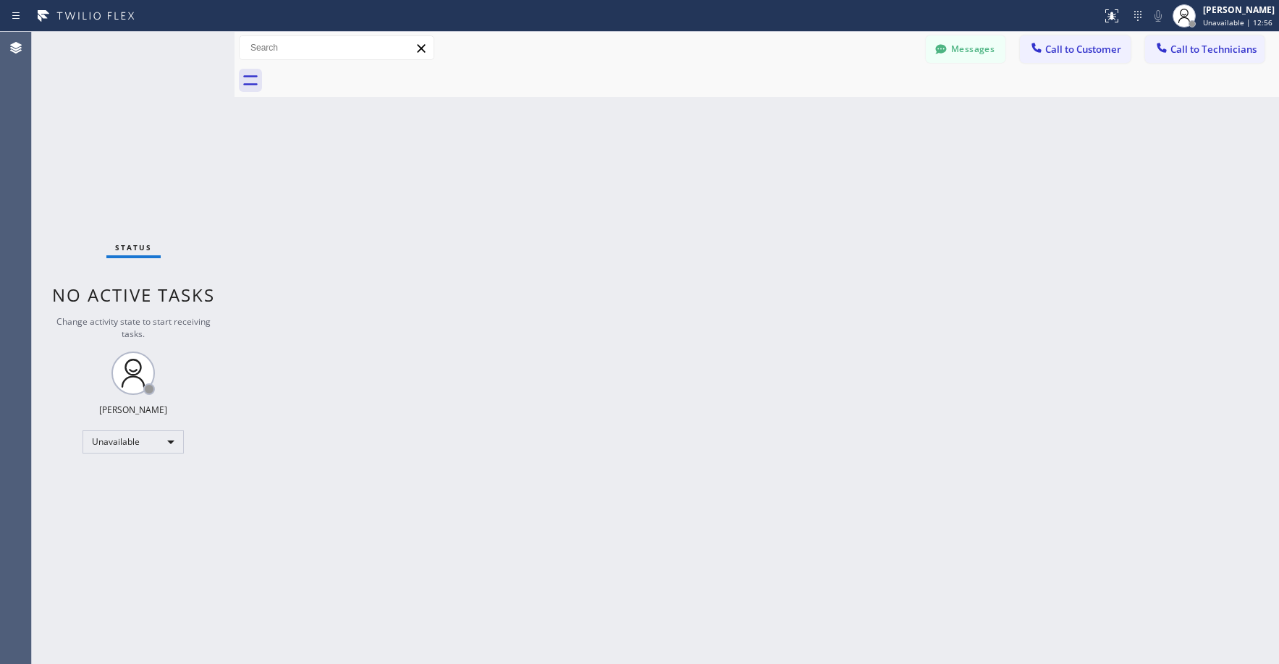
click at [133, 125] on div "Status No active tasks Change activity state to start receiving tasks. [PERSON_…" at bounding box center [133, 348] width 203 height 633
click at [117, 71] on div "Status No active tasks Change activity state to start receiving tasks. [PERSON_…" at bounding box center [133, 348] width 203 height 633
click at [133, 214] on div "Status No active tasks Change activity state to start receiving tasks. [PERSON_…" at bounding box center [133, 348] width 203 height 633
click at [124, 106] on div "Status No active tasks Change activity state to start receiving tasks. [PERSON_…" at bounding box center [133, 348] width 203 height 633
click at [103, 173] on div "Status No active tasks Change activity state to start receiving tasks. [PERSON_…" at bounding box center [133, 348] width 203 height 633
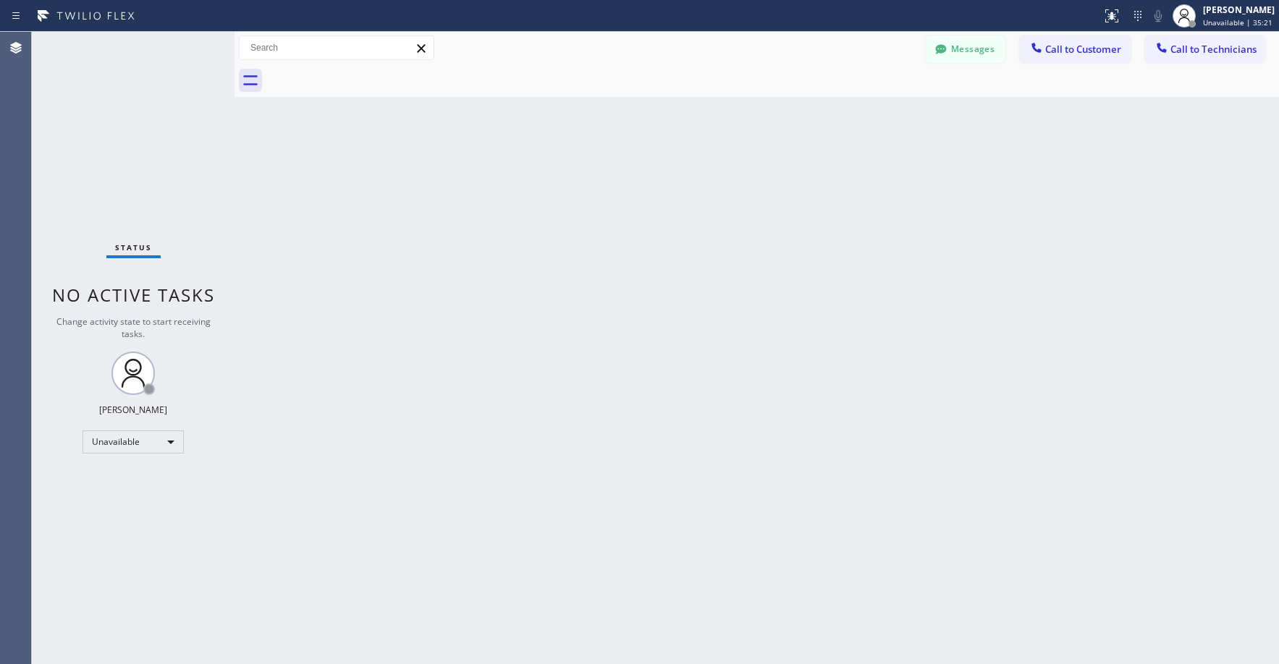
click at [109, 88] on div "Status No active tasks Change activity state to start receiving tasks. [PERSON_…" at bounding box center [133, 348] width 203 height 633
click at [135, 140] on div "Status No active tasks Change activity state to start receiving tasks. [PERSON_…" at bounding box center [133, 348] width 203 height 633
click at [114, 133] on div "Status No active tasks Change activity state to start receiving tasks. [PERSON_…" at bounding box center [133, 348] width 203 height 633
click at [182, 189] on div "Status No active tasks Change activity state to start receiving tasks. [PERSON_…" at bounding box center [133, 348] width 203 height 633
drag, startPoint x: 119, startPoint y: 134, endPoint x: 159, endPoint y: 129, distance: 40.1
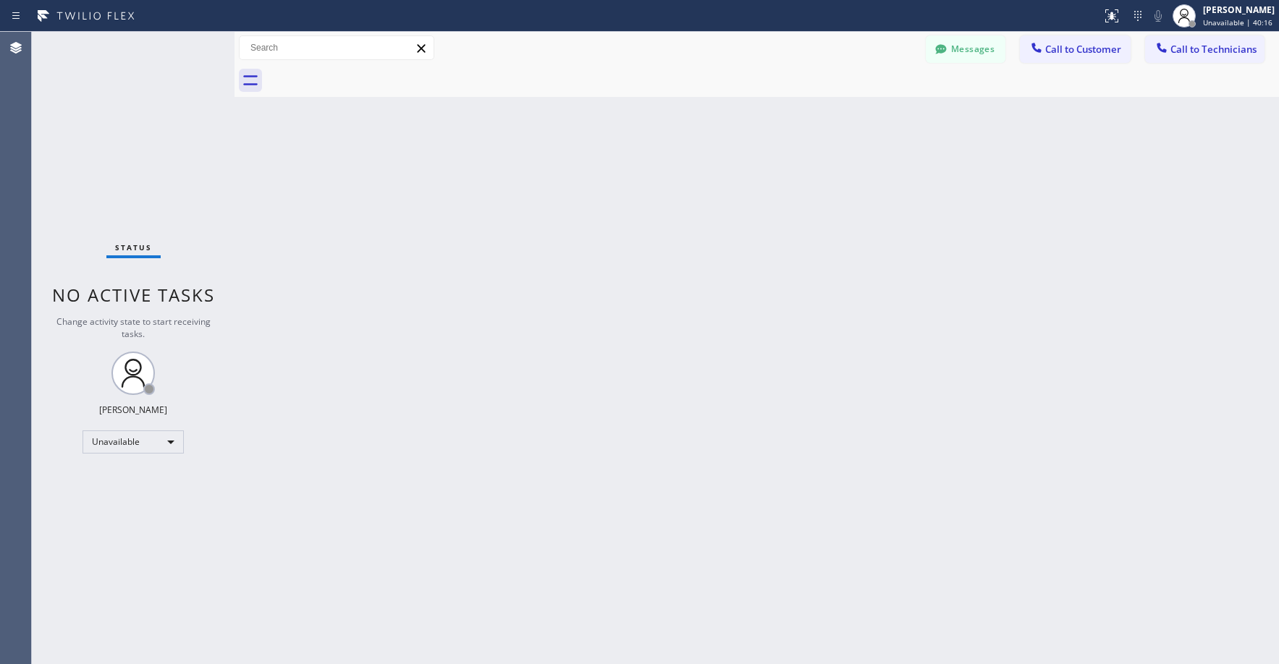
click at [119, 135] on div "Status No active tasks Change activity state to start receiving tasks. [PERSON_…" at bounding box center [133, 348] width 203 height 633
click at [139, 117] on div "Status No active tasks Change activity state to start receiving tasks. [PERSON_…" at bounding box center [133, 348] width 203 height 633
click at [128, 228] on div "Status No active tasks Change activity state to start receiving tasks. [PERSON_…" at bounding box center [133, 348] width 203 height 633
click at [142, 132] on div "Status No active tasks Change activity state to start receiving tasks. [PERSON_…" at bounding box center [133, 348] width 203 height 633
click at [133, 106] on div "Status No active tasks Change activity state to start receiving tasks. [PERSON_…" at bounding box center [133, 348] width 203 height 633
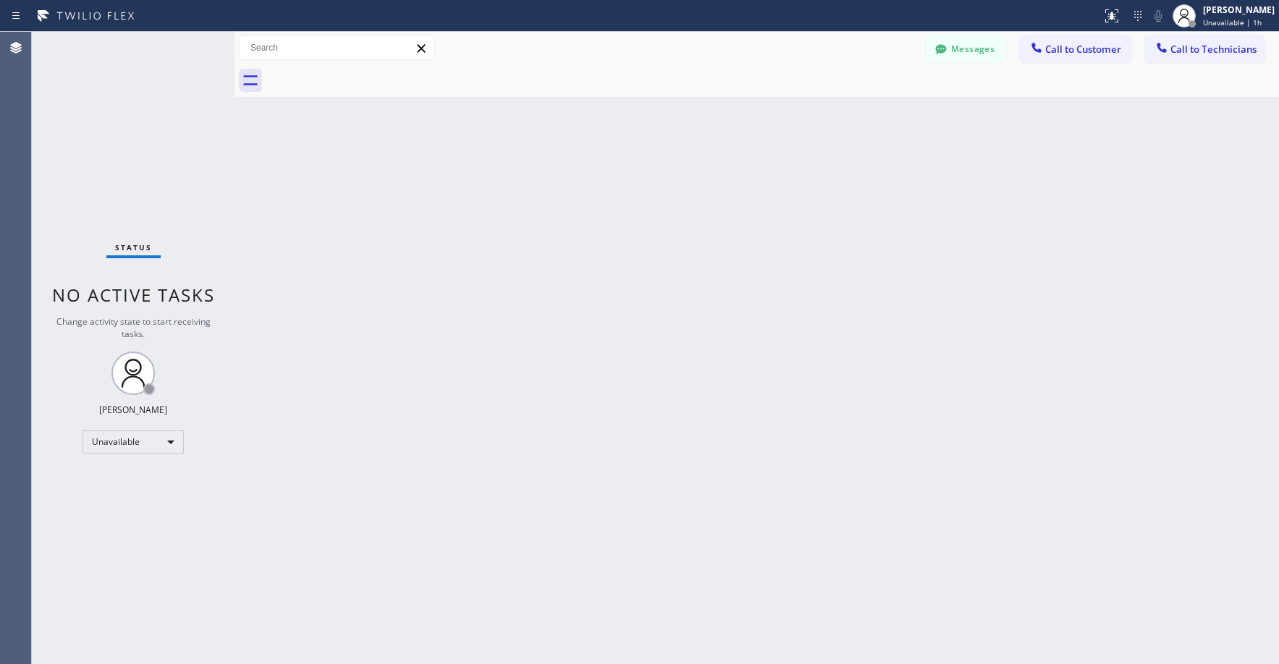
click at [121, 170] on div "Status No active tasks Change activity state to start receiving tasks. [PERSON_…" at bounding box center [133, 348] width 203 height 633
click at [138, 154] on div "Status No active tasks Change activity state to start receiving tasks. [PERSON_…" at bounding box center [133, 348] width 203 height 633
click at [133, 122] on div "Status No active tasks Change activity state to start receiving tasks. [PERSON_…" at bounding box center [133, 348] width 203 height 633
click at [122, 138] on div "Status No active tasks Change activity state to start receiving tasks. [PERSON_…" at bounding box center [133, 348] width 203 height 633
click at [144, 135] on div "Status No active tasks Change activity state to start receiving tasks. [PERSON_…" at bounding box center [133, 348] width 203 height 633
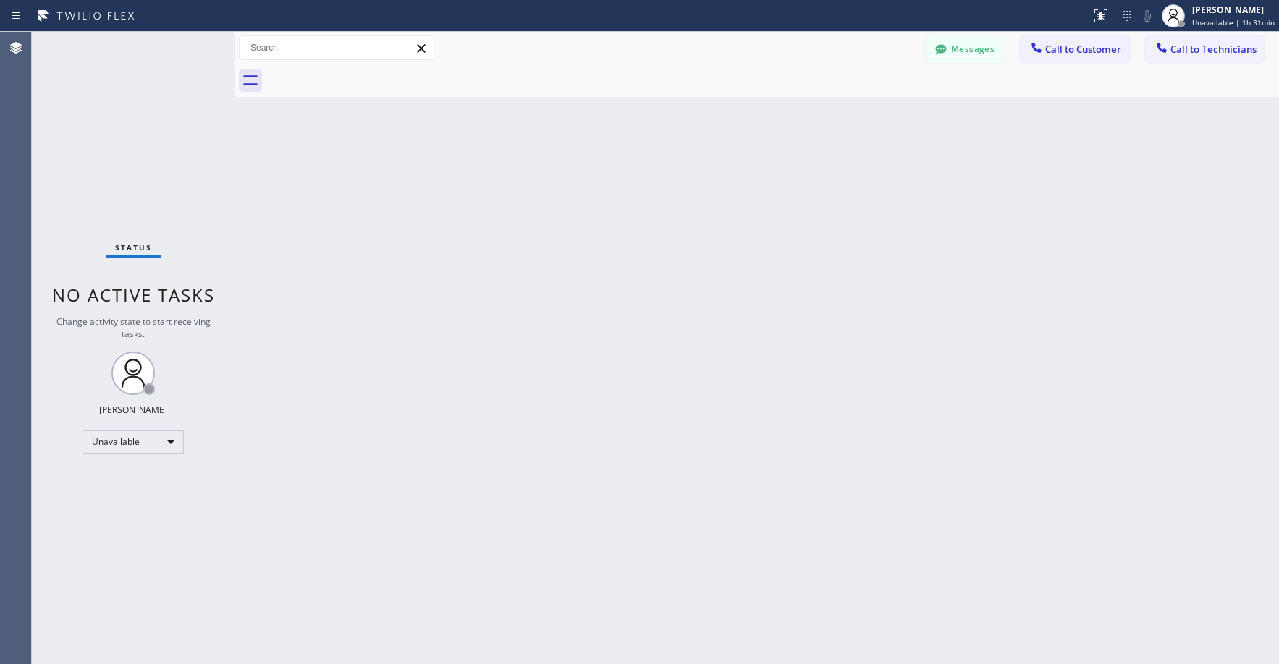
drag, startPoint x: 124, startPoint y: 108, endPoint x: 124, endPoint y: 186, distance: 78.2
click at [125, 108] on div "Status No active tasks Change activity state to start receiving tasks. [PERSON_…" at bounding box center [133, 348] width 203 height 633
click at [95, 124] on div "Status No active tasks Change activity state to start receiving tasks. [PERSON_…" at bounding box center [133, 348] width 203 height 633
click at [969, 46] on button "Messages" at bounding box center [966, 49] width 80 height 28
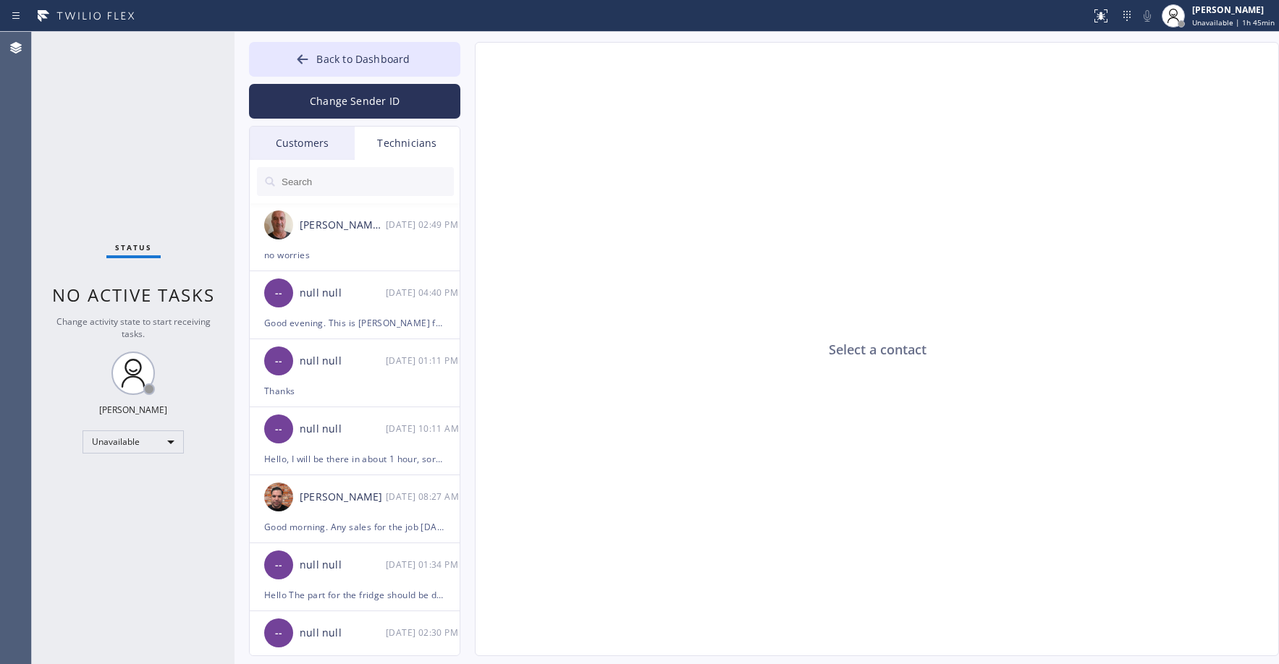
drag, startPoint x: 296, startPoint y: 140, endPoint x: 329, endPoint y: 169, distance: 43.6
click at [297, 140] on div "Customers" at bounding box center [302, 143] width 105 height 33
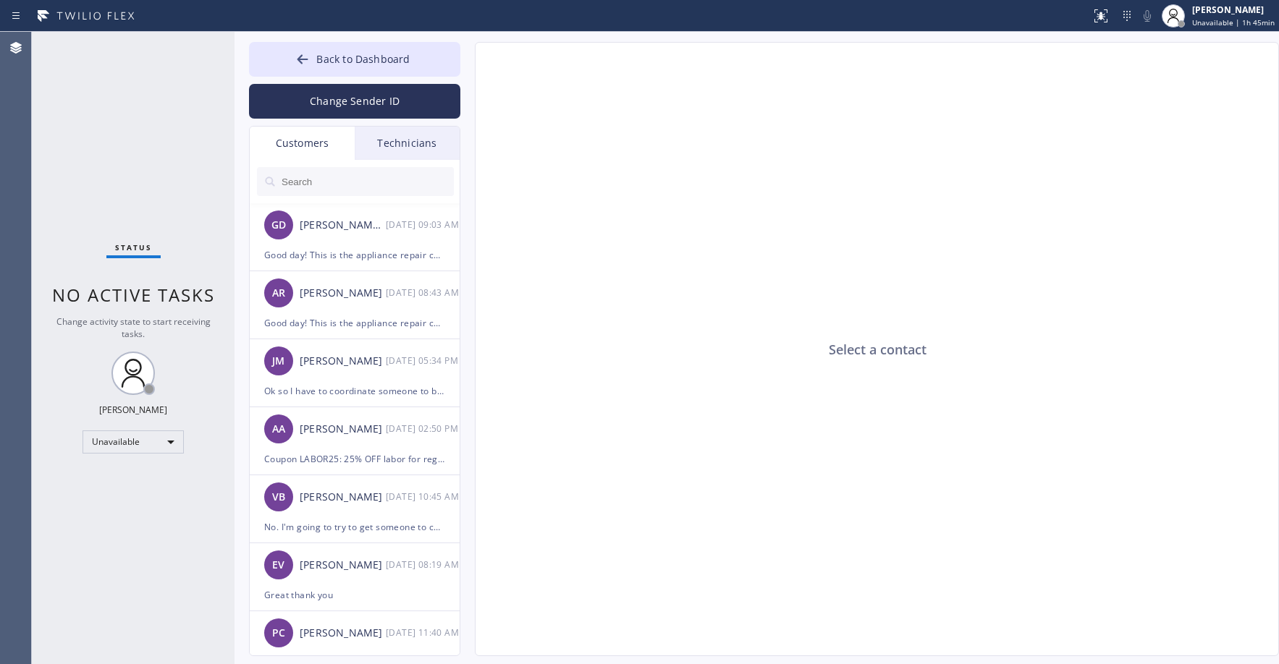
click at [321, 182] on input "text" at bounding box center [367, 181] width 174 height 29
paste input "97WIRU"
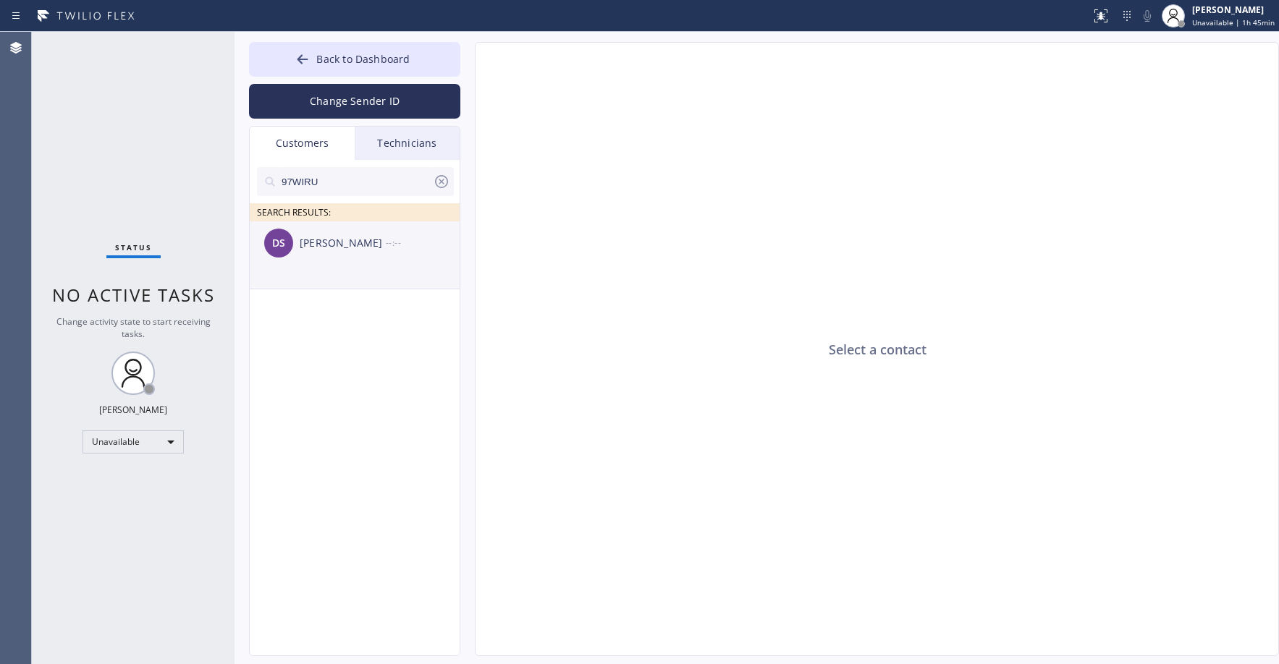
type input "97WIRU"
click at [352, 266] on li "DS [PERSON_NAME] --:--" at bounding box center [355, 255] width 211 height 68
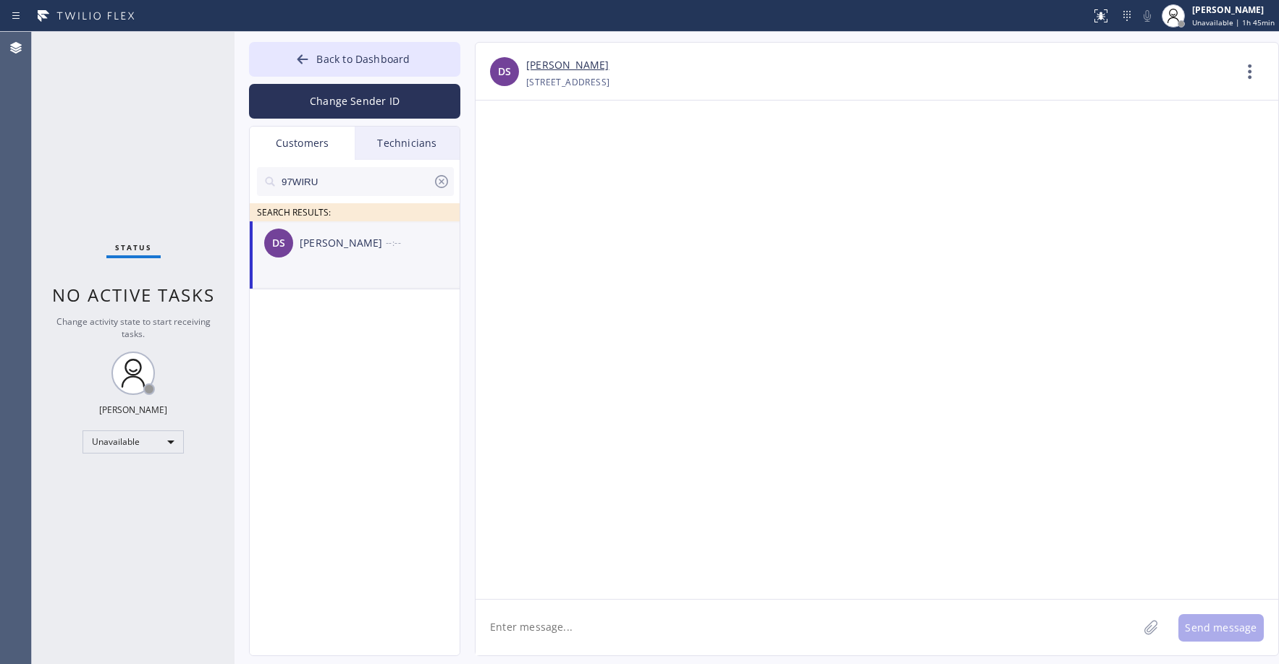
click at [758, 348] on div at bounding box center [877, 350] width 803 height 499
drag, startPoint x: 134, startPoint y: 164, endPoint x: 138, endPoint y: 193, distance: 29.9
click at [137, 171] on div "Status No active tasks Change activity state to start receiving tasks. [PERSON_…" at bounding box center [133, 348] width 203 height 633
click at [353, 57] on span "Back to Dashboard" at bounding box center [362, 59] width 93 height 14
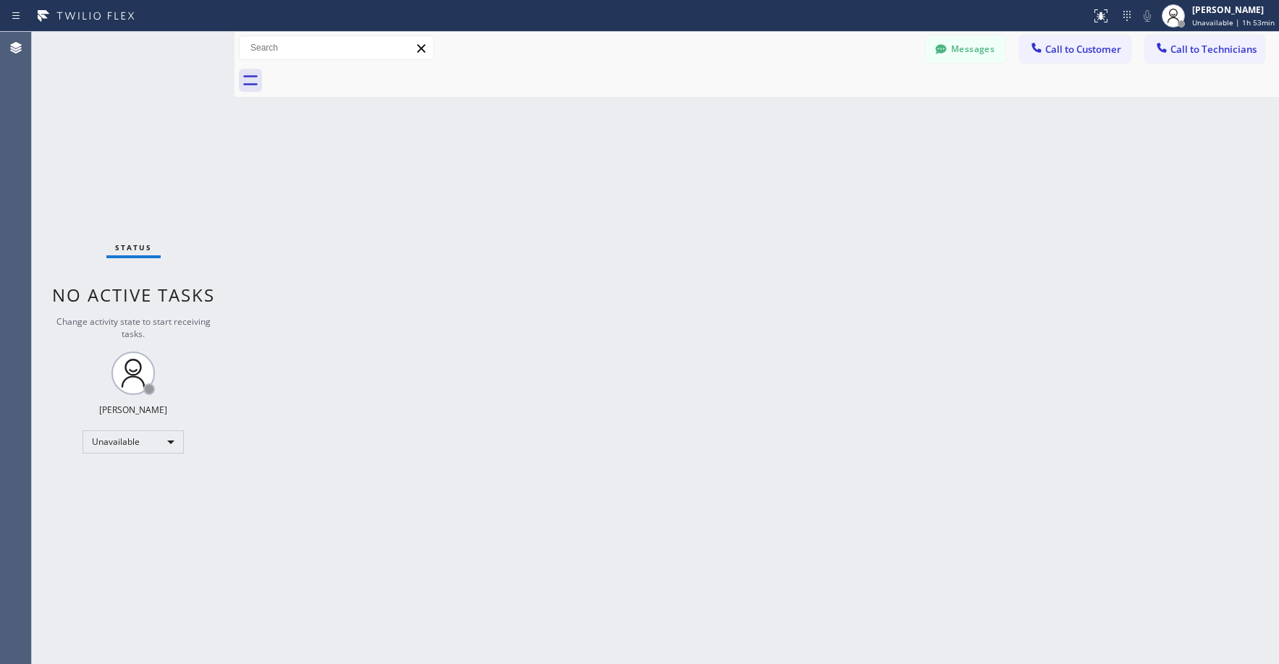
drag, startPoint x: 120, startPoint y: 127, endPoint x: 117, endPoint y: 151, distance: 24.2
click at [119, 128] on div "Status No active tasks Change activity state to start receiving tasks. [PERSON_…" at bounding box center [133, 348] width 203 height 633
drag, startPoint x: 99, startPoint y: 130, endPoint x: 106, endPoint y: 371, distance: 241.1
click at [98, 134] on div "Status No active tasks Change activity state to start receiving tasks. [PERSON_…" at bounding box center [133, 348] width 203 height 633
click at [108, 444] on div "Unavailable" at bounding box center [133, 442] width 101 height 23
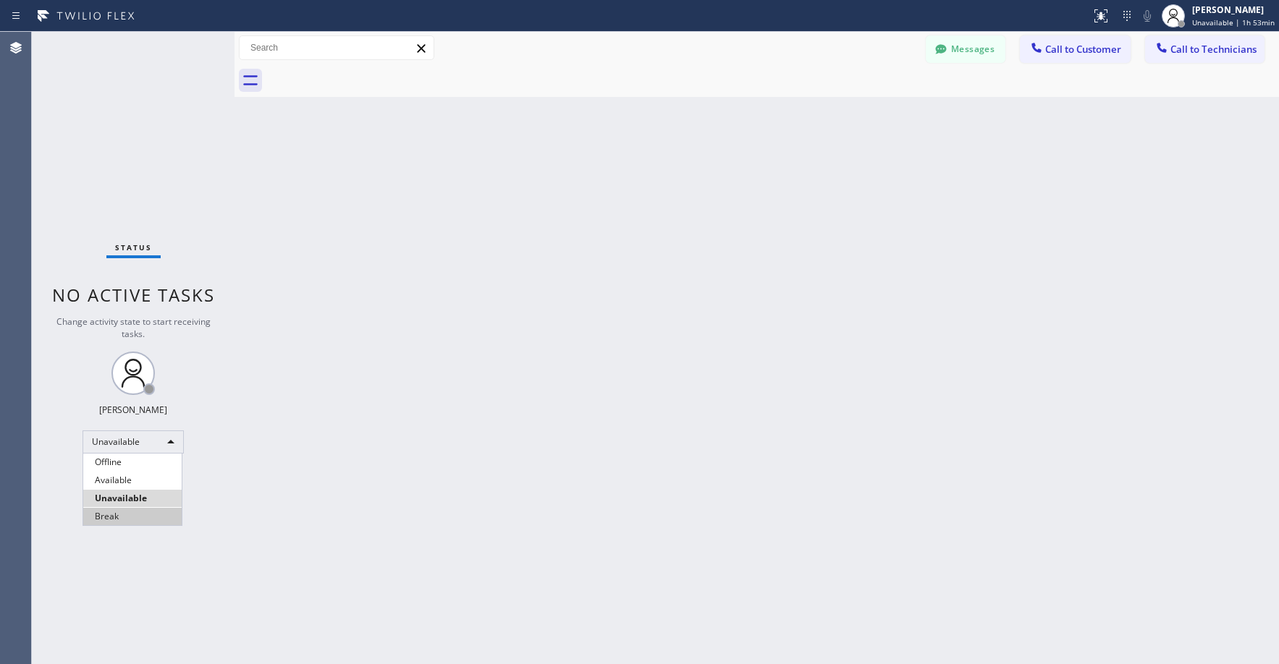
click at [116, 510] on li "Break" at bounding box center [132, 516] width 98 height 17
click at [127, 124] on div "Status No active tasks Change activity state to start receiving tasks. [PERSON_…" at bounding box center [133, 348] width 203 height 633
